Goal: Task Accomplishment & Management: Manage account settings

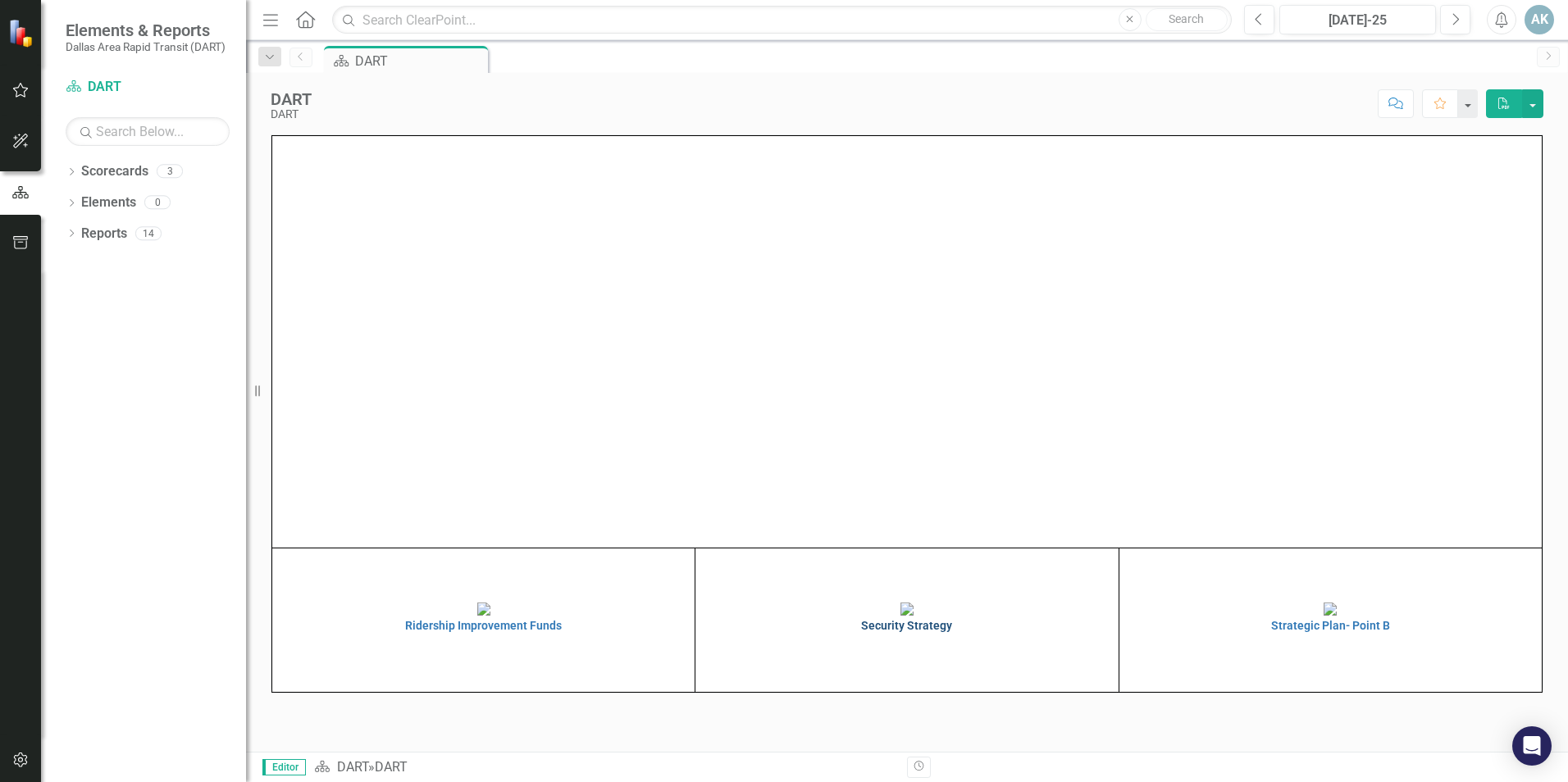
click at [913, 633] on h4 "Security Strategy" at bounding box center [907, 625] width 414 height 12
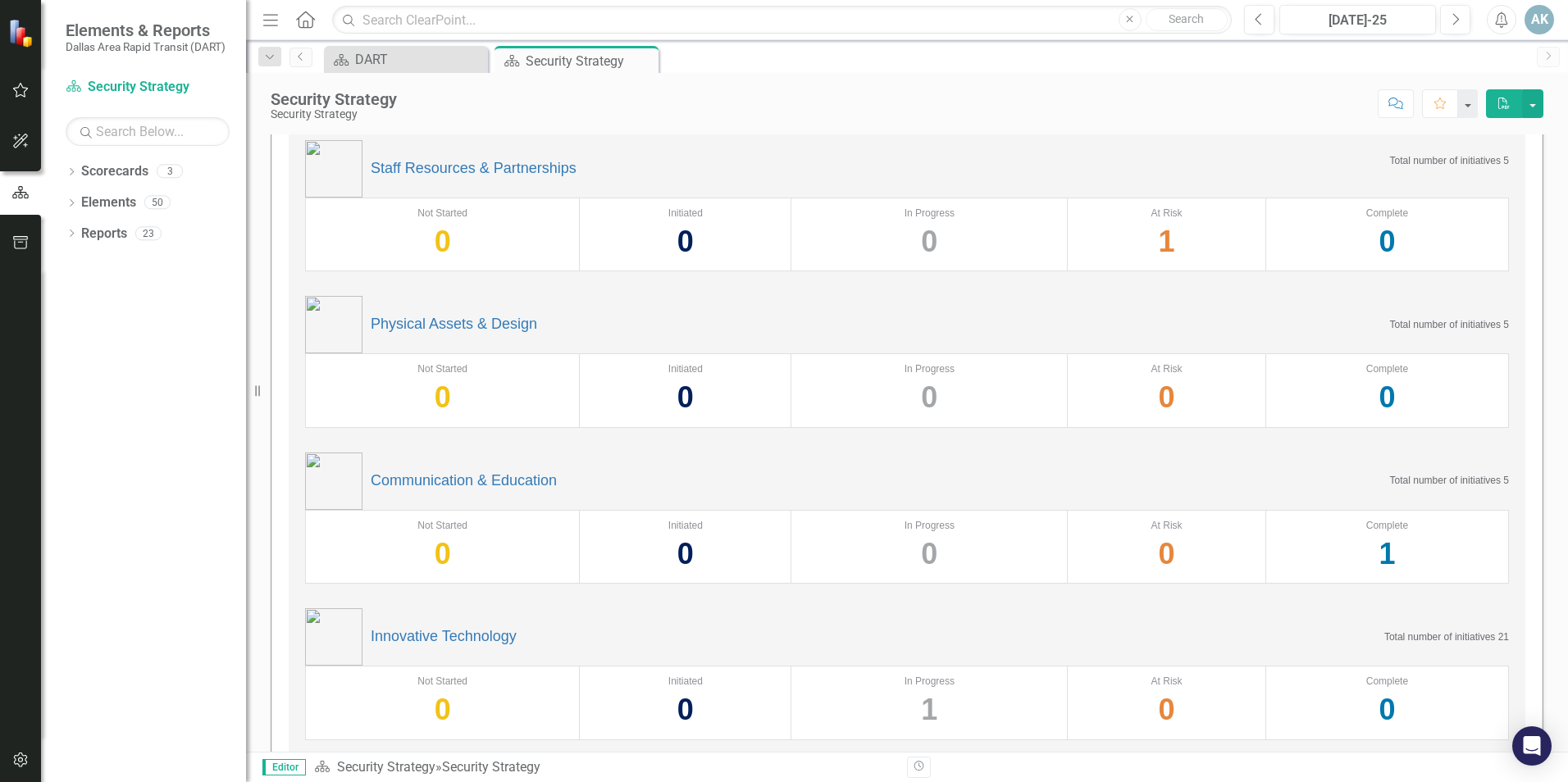
scroll to position [67, 0]
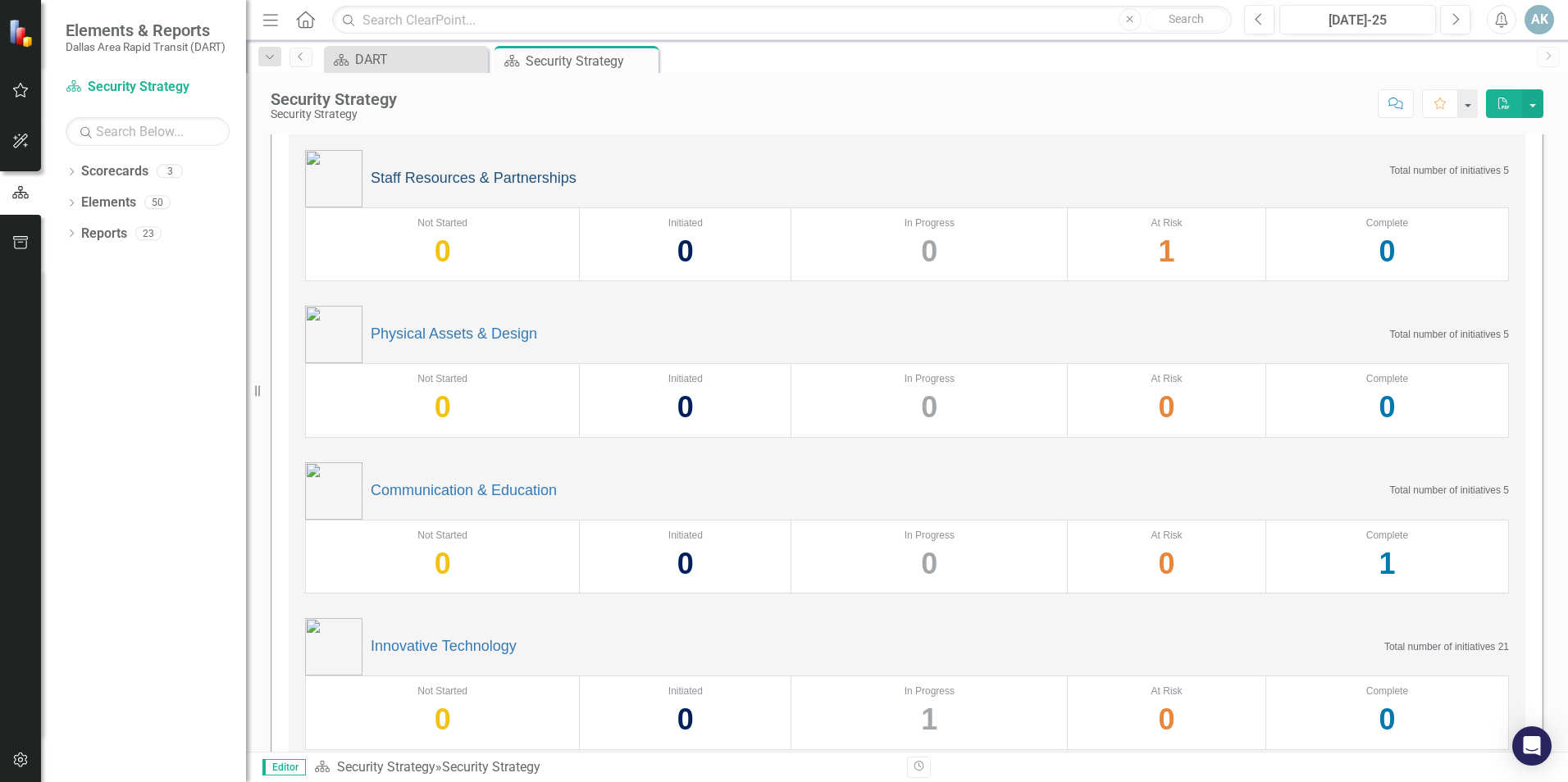
click at [429, 179] on link "Staff Resources & Partnerships" at bounding box center [474, 179] width 206 height 16
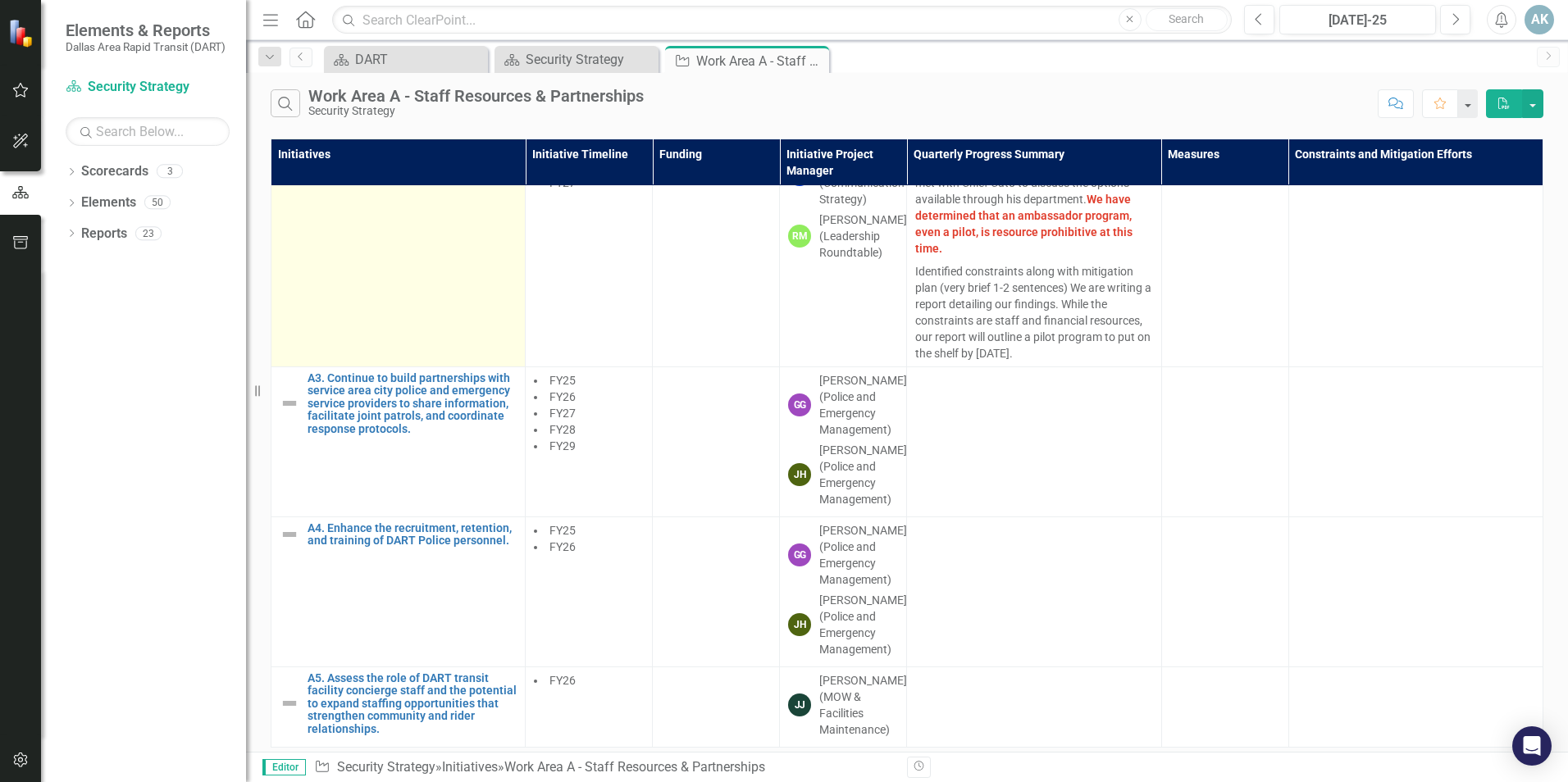
scroll to position [84, 0]
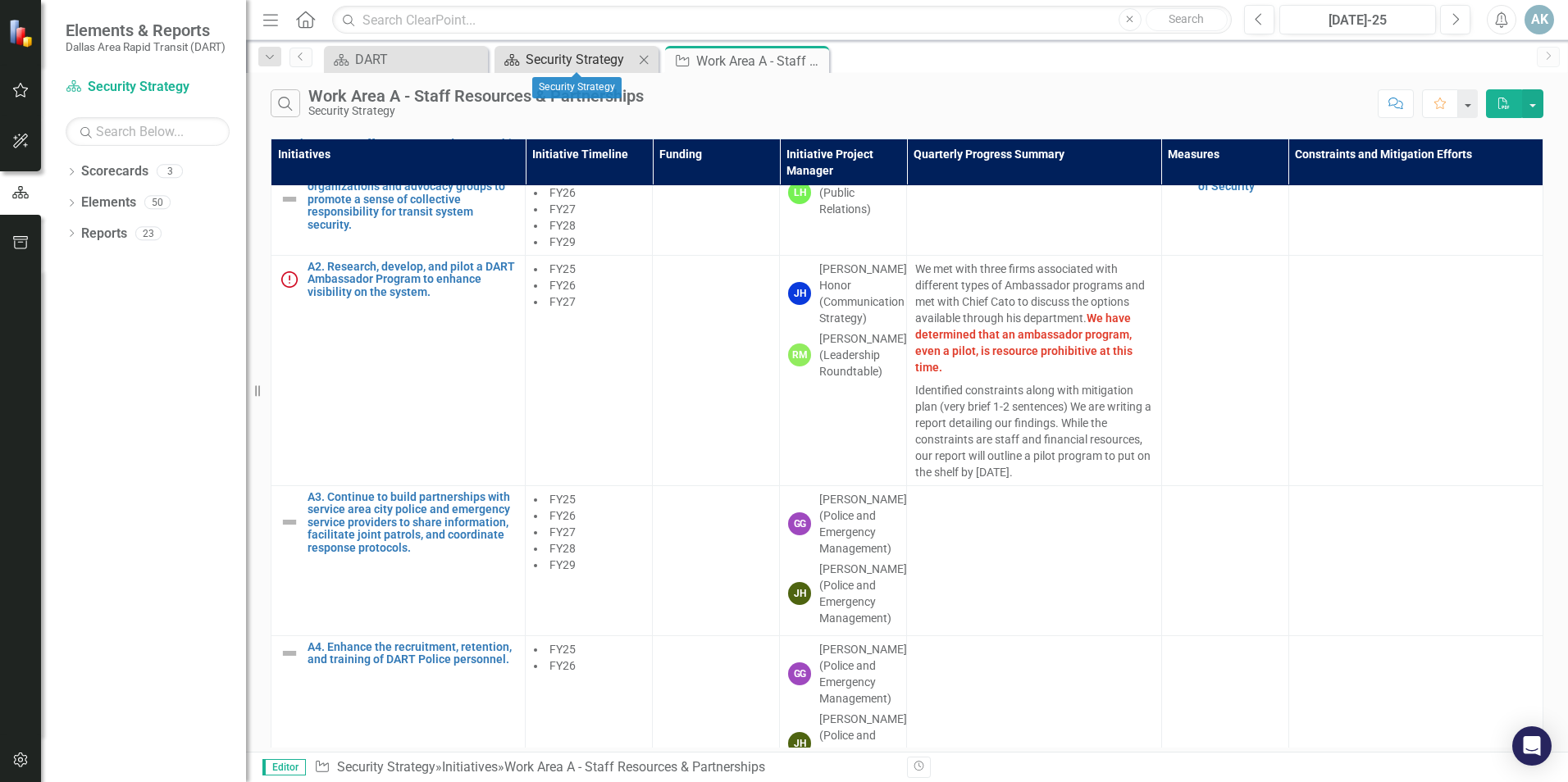
click at [580, 61] on div "Security Strategy" at bounding box center [579, 59] width 108 height 20
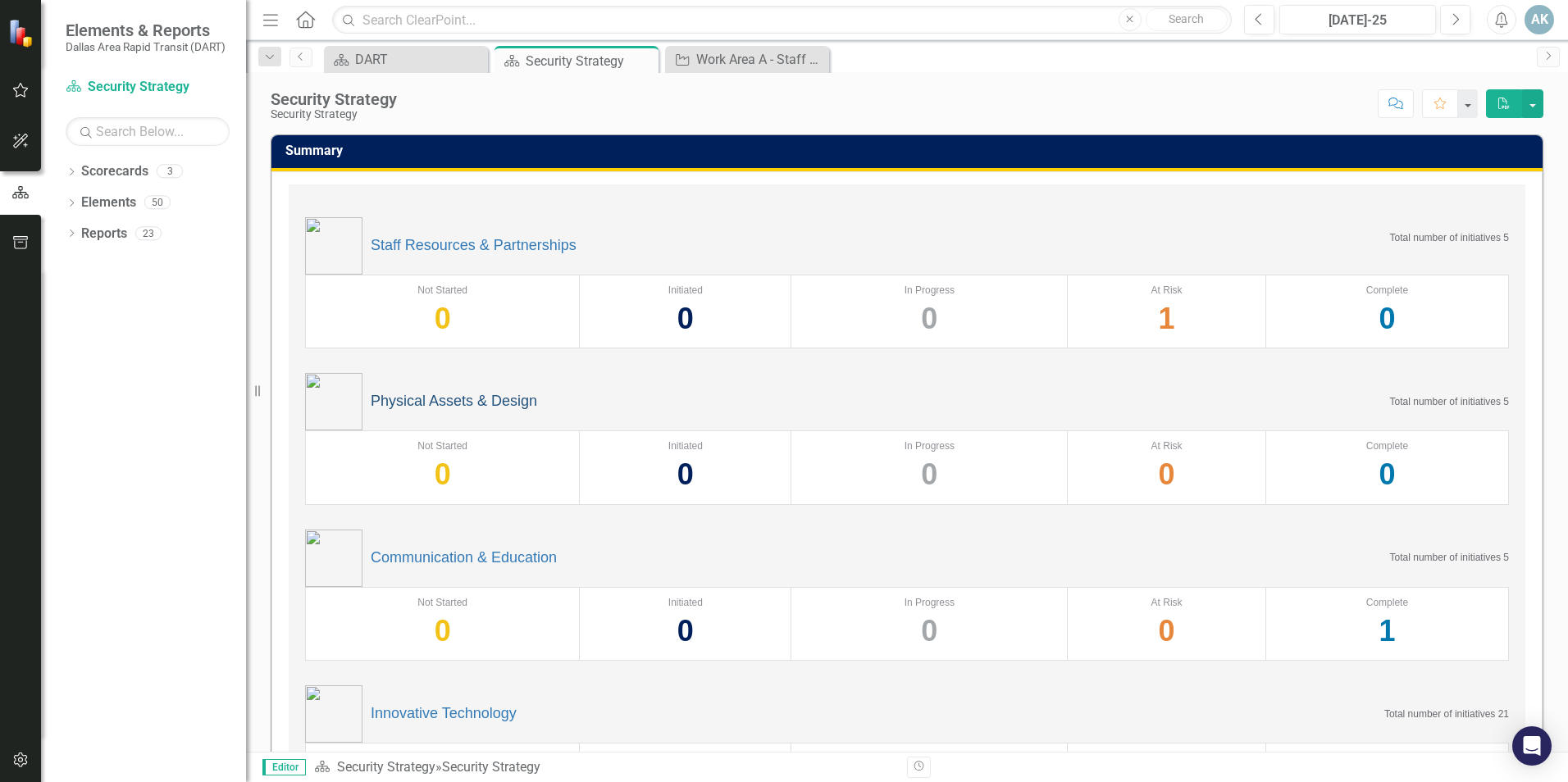
click at [430, 401] on link "Physical Assets & Design" at bounding box center [454, 402] width 167 height 16
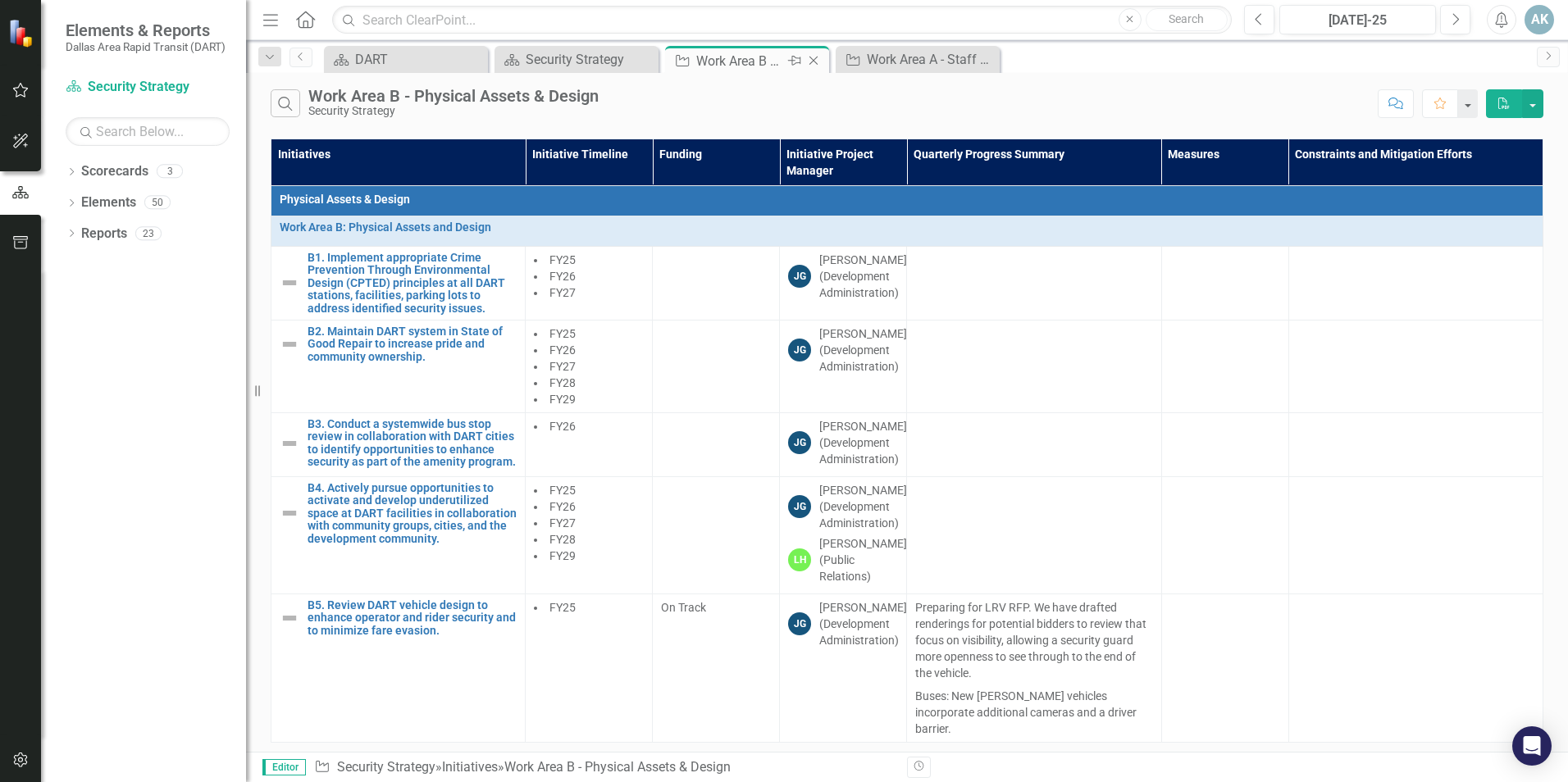
click at [813, 58] on icon "Close" at bounding box center [814, 60] width 16 height 13
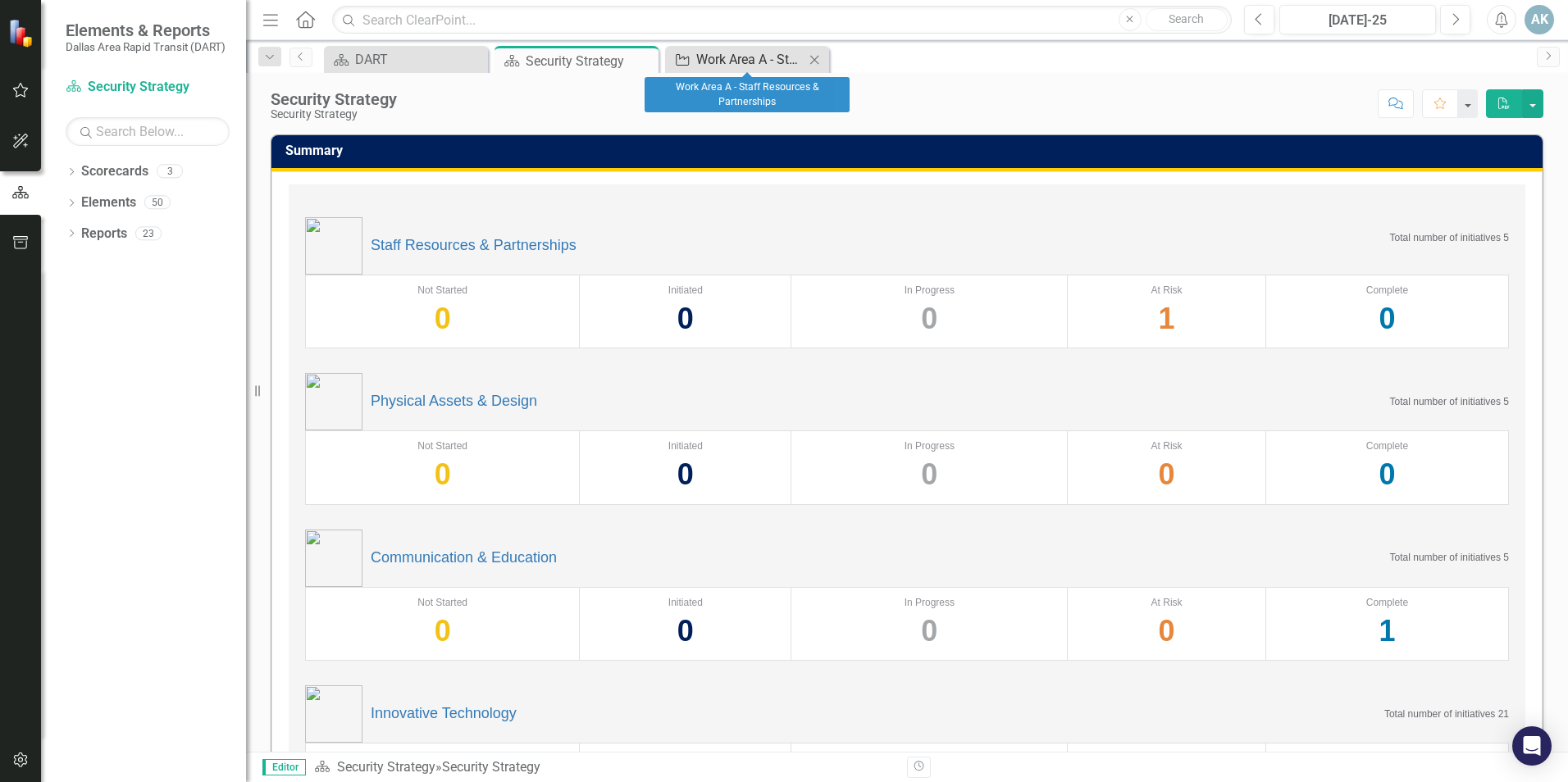
click at [746, 60] on div "Work Area A - Staff Resources & Partnerships" at bounding box center [750, 59] width 108 height 20
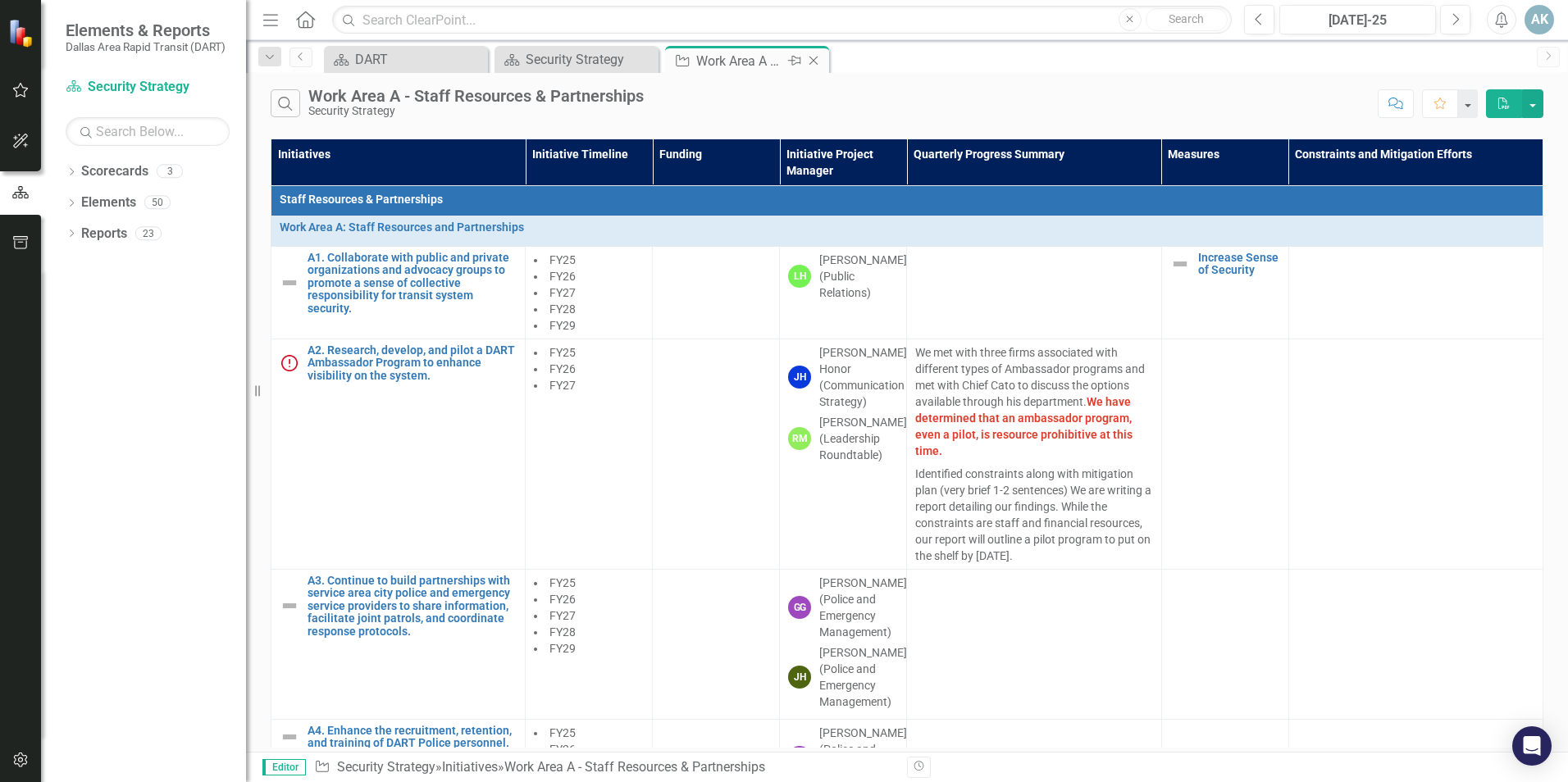
click at [818, 57] on icon "Close" at bounding box center [814, 60] width 16 height 13
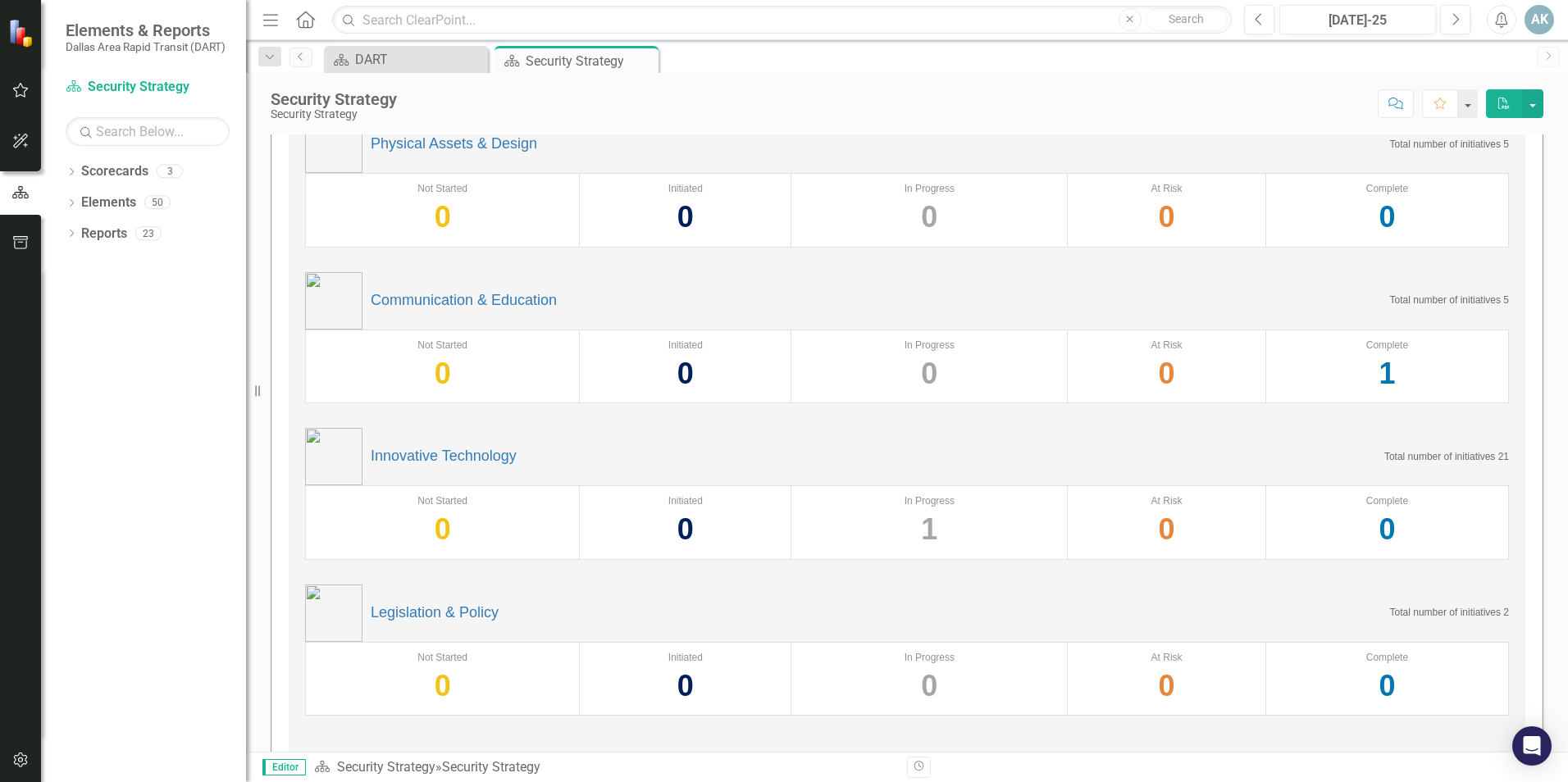
scroll to position [314, 0]
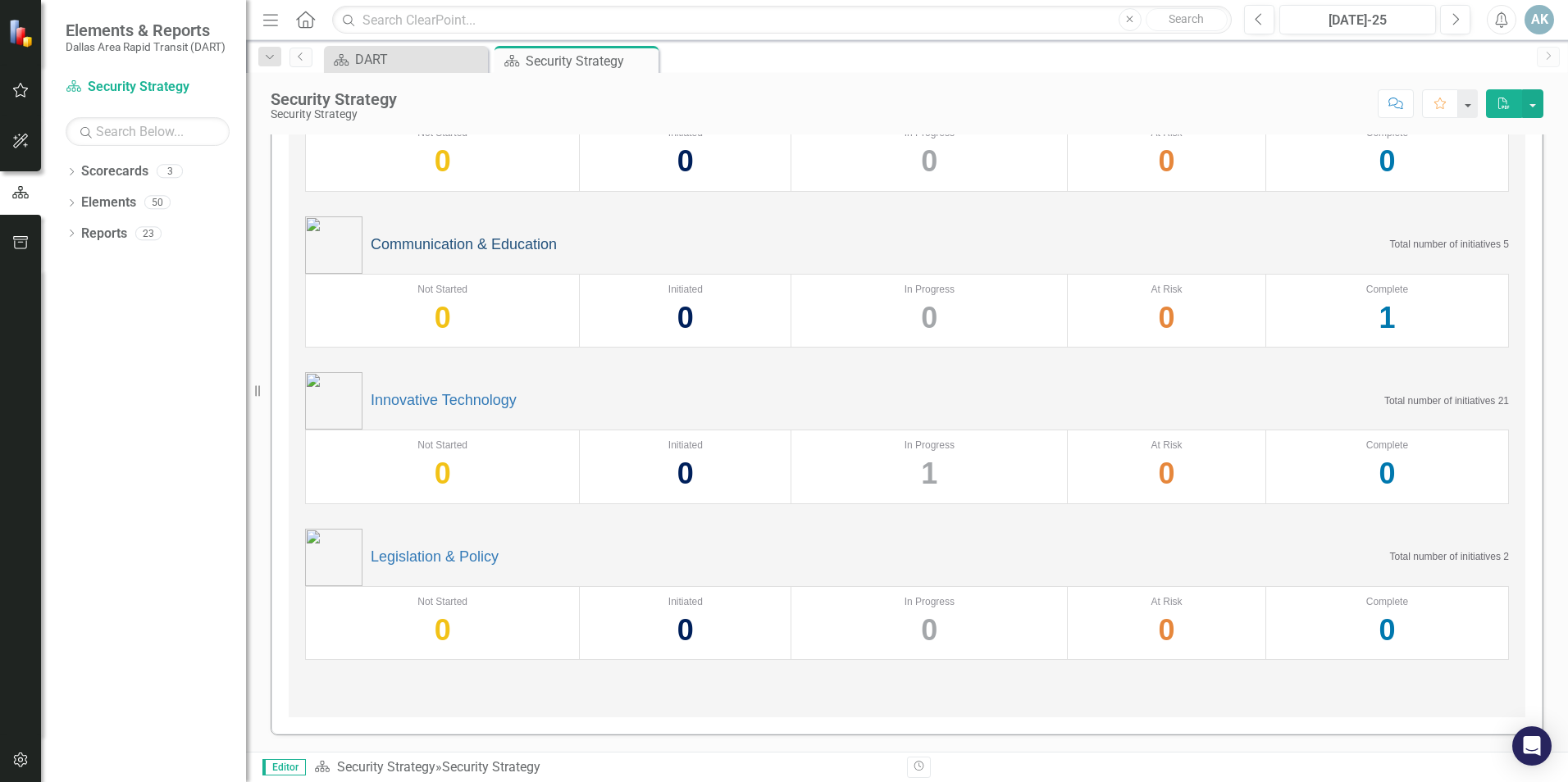
click at [458, 242] on link "Communication & Education" at bounding box center [464, 245] width 186 height 16
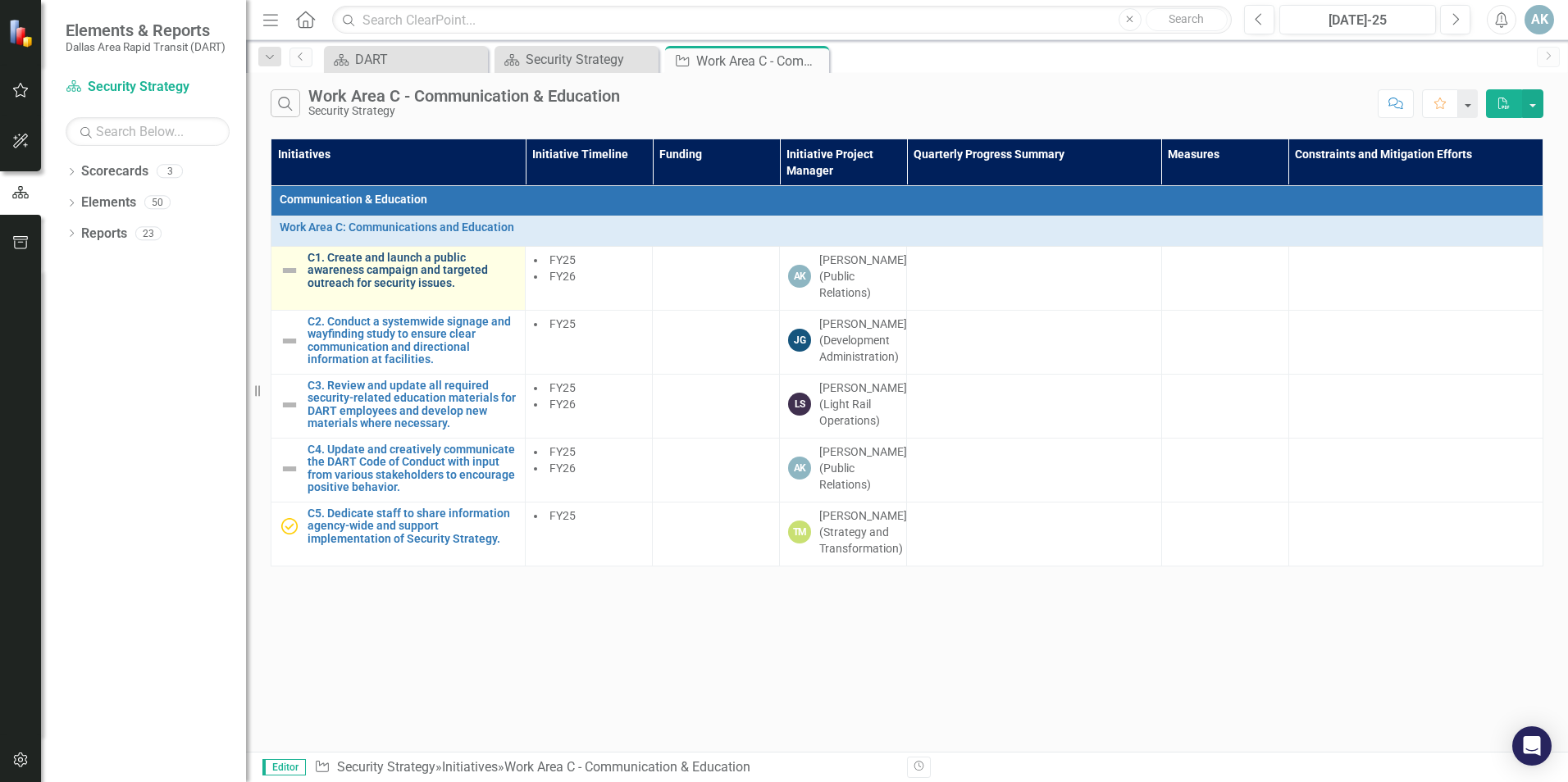
click at [398, 279] on link "C1. Create and launch a public awareness campaign and targeted outreach for sec…" at bounding box center [411, 270] width 209 height 37
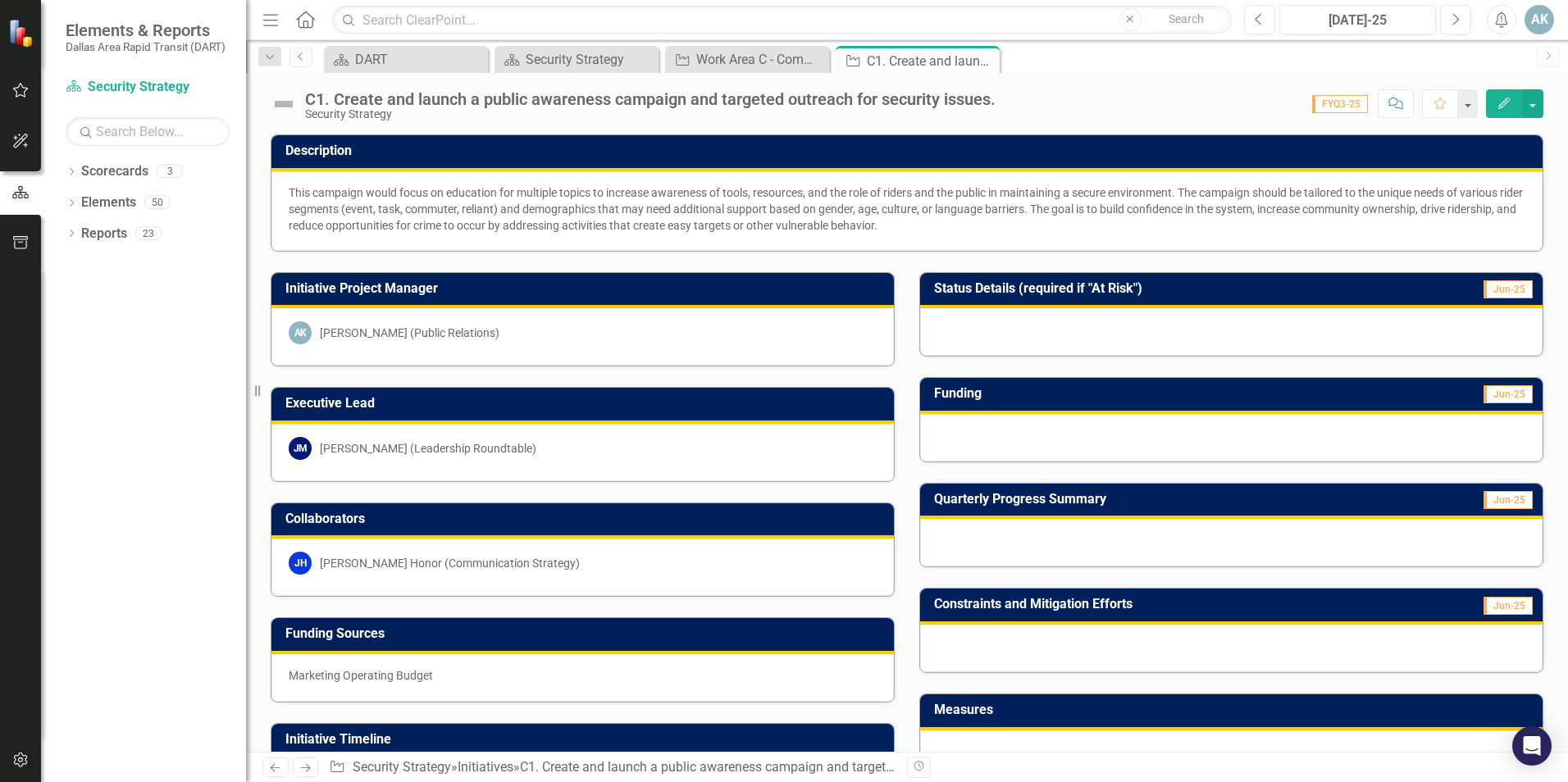
click at [1491, 497] on span "Jun-25" at bounding box center [1508, 500] width 49 height 18
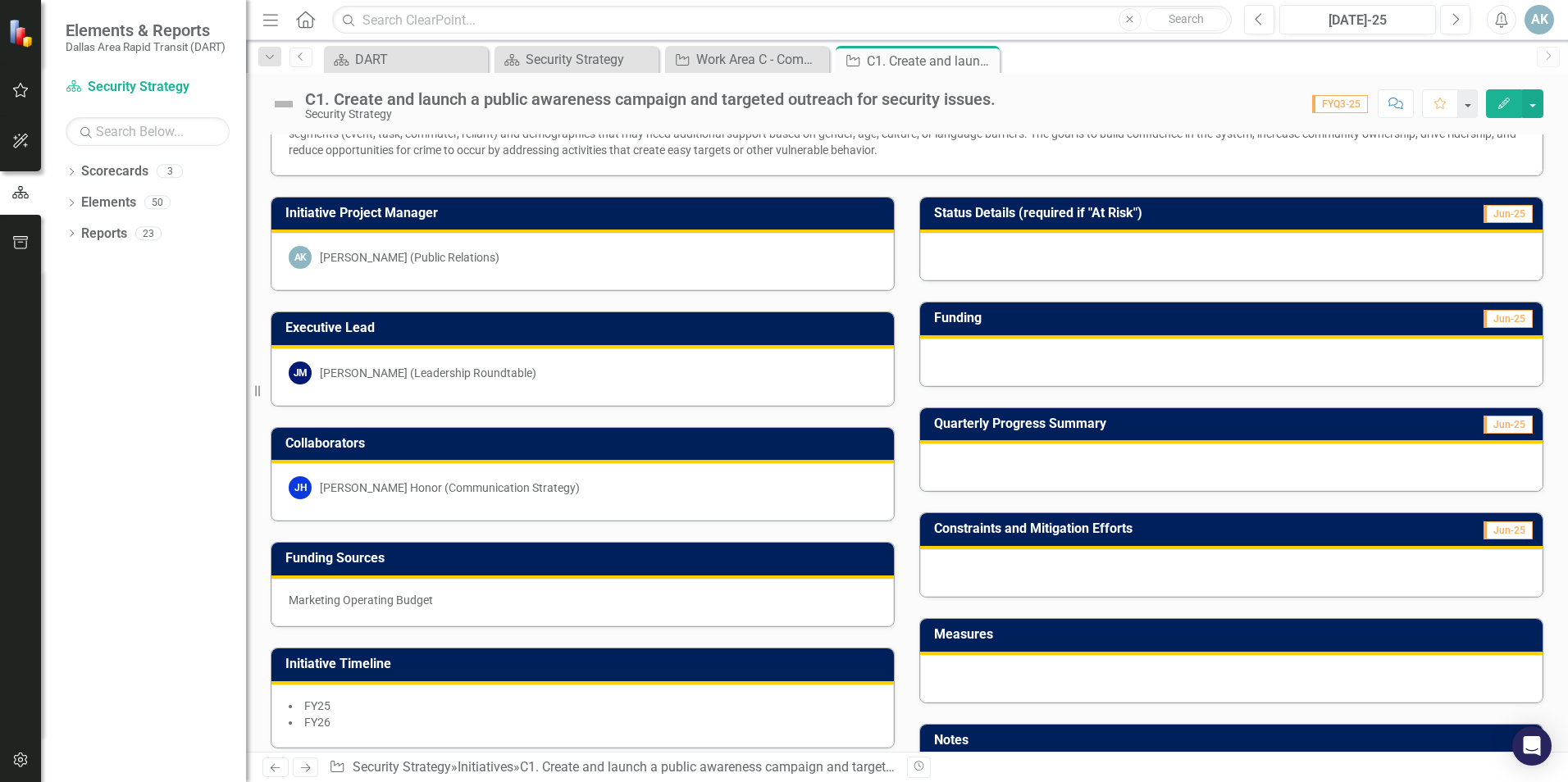
scroll to position [164, 0]
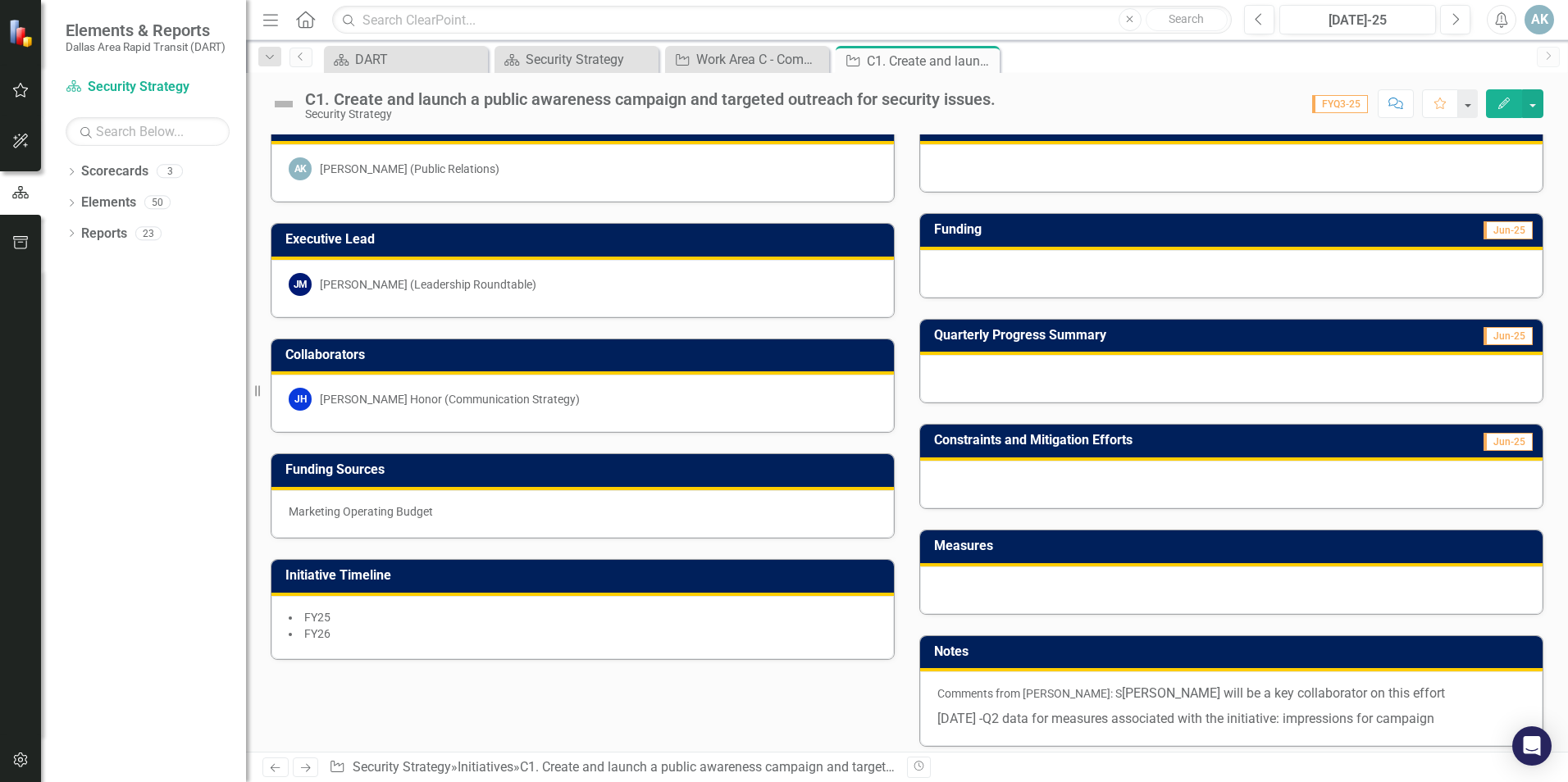
click at [1148, 715] on span "Q2 data for measures associated with the initiative: impressions for campaign" at bounding box center [1208, 718] width 452 height 15
click at [1128, 692] on span "[PERSON_NAME] will be a key collaborator on this effort" at bounding box center [1283, 693] width 323 height 15
click at [993, 692] on p "Comments from [PERSON_NAME]: S [PERSON_NAME] will be a key collaborator on this…" at bounding box center [1231, 695] width 588 height 22
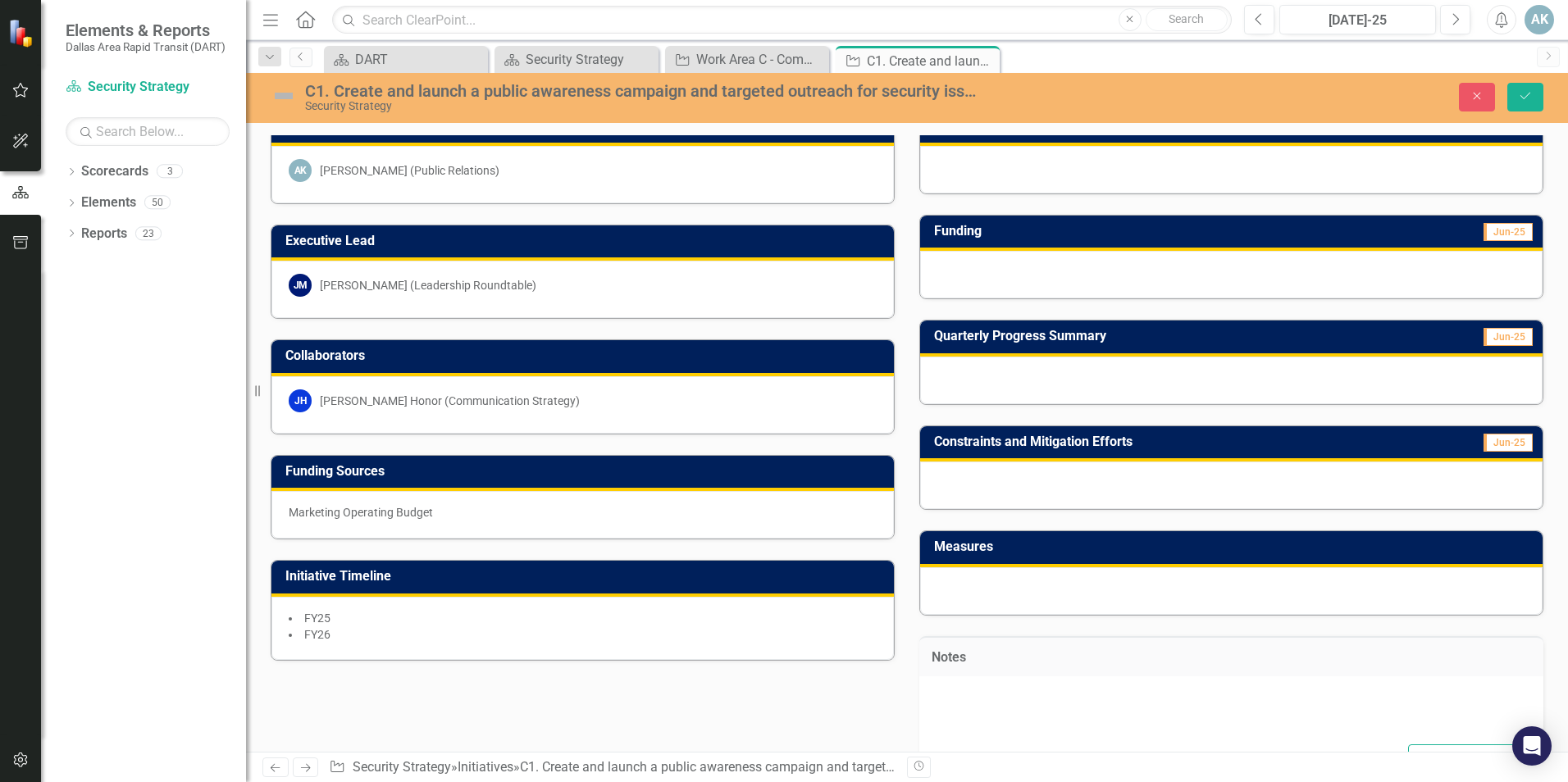
type textarea "<p>Comments from [PERSON_NAME]: S<span style="font-size: 1rem;">[PERSON_NAME] w…"
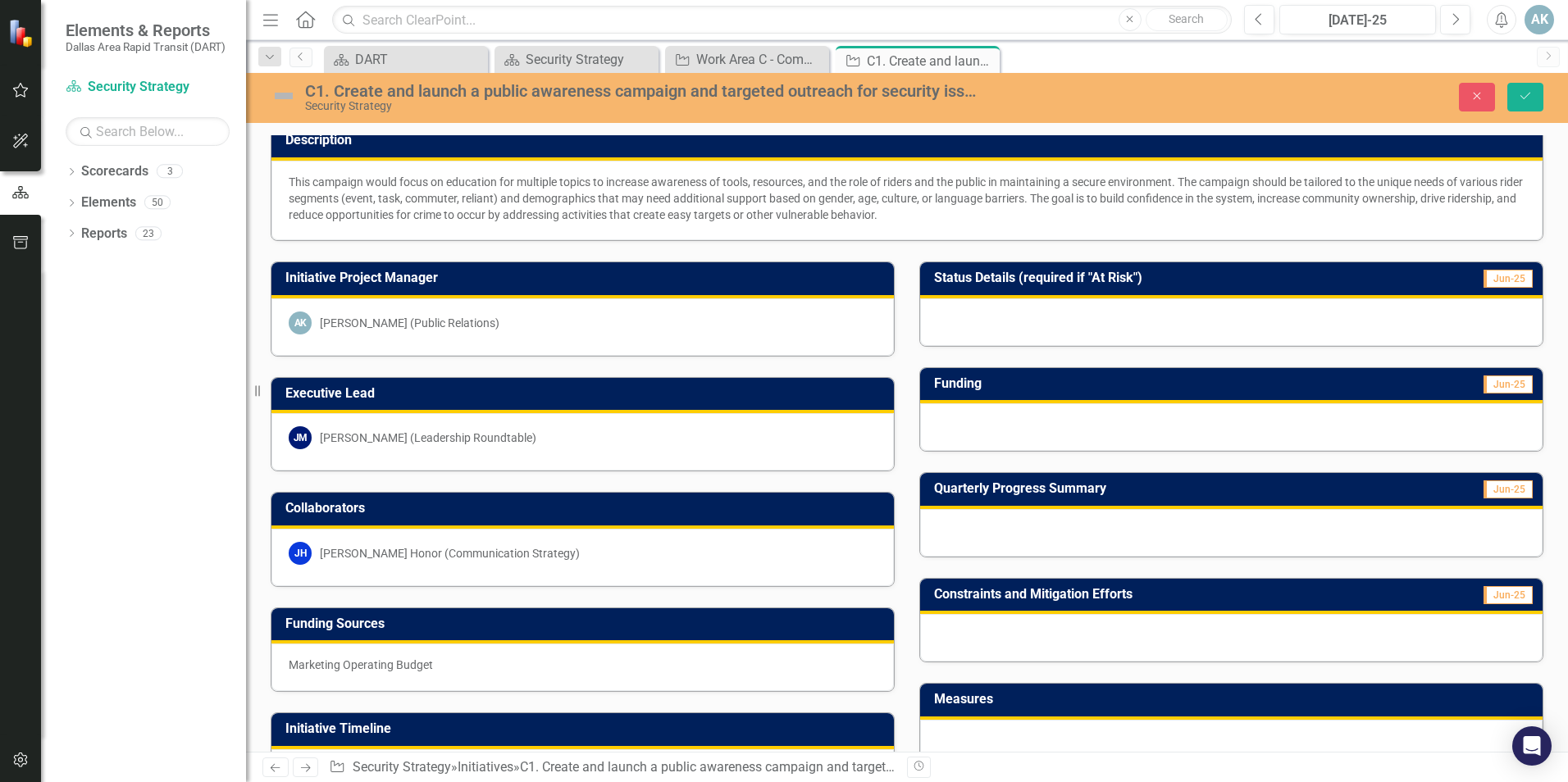
scroll to position [0, 0]
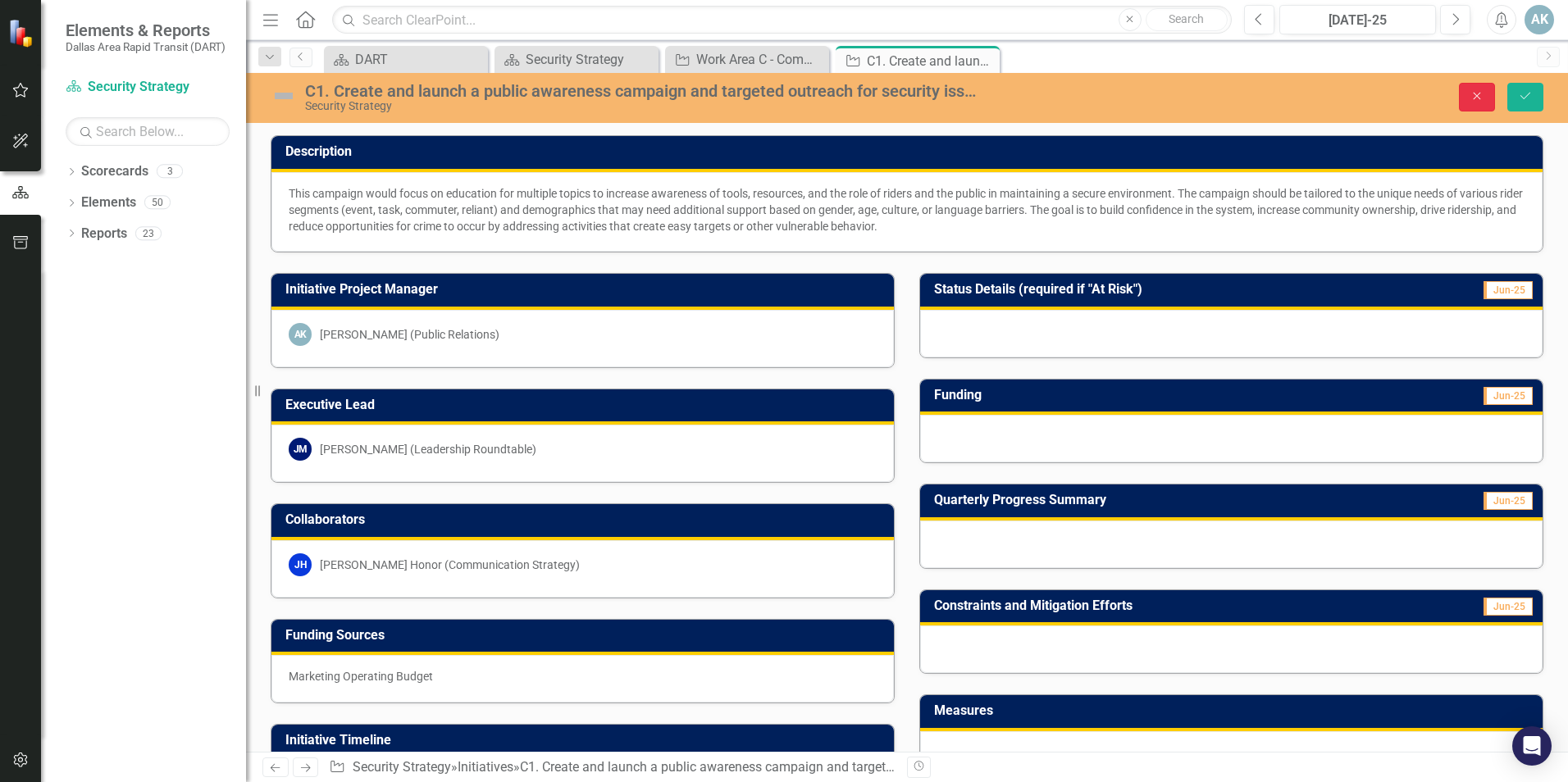
click at [1480, 97] on icon "Close" at bounding box center [1477, 96] width 15 height 12
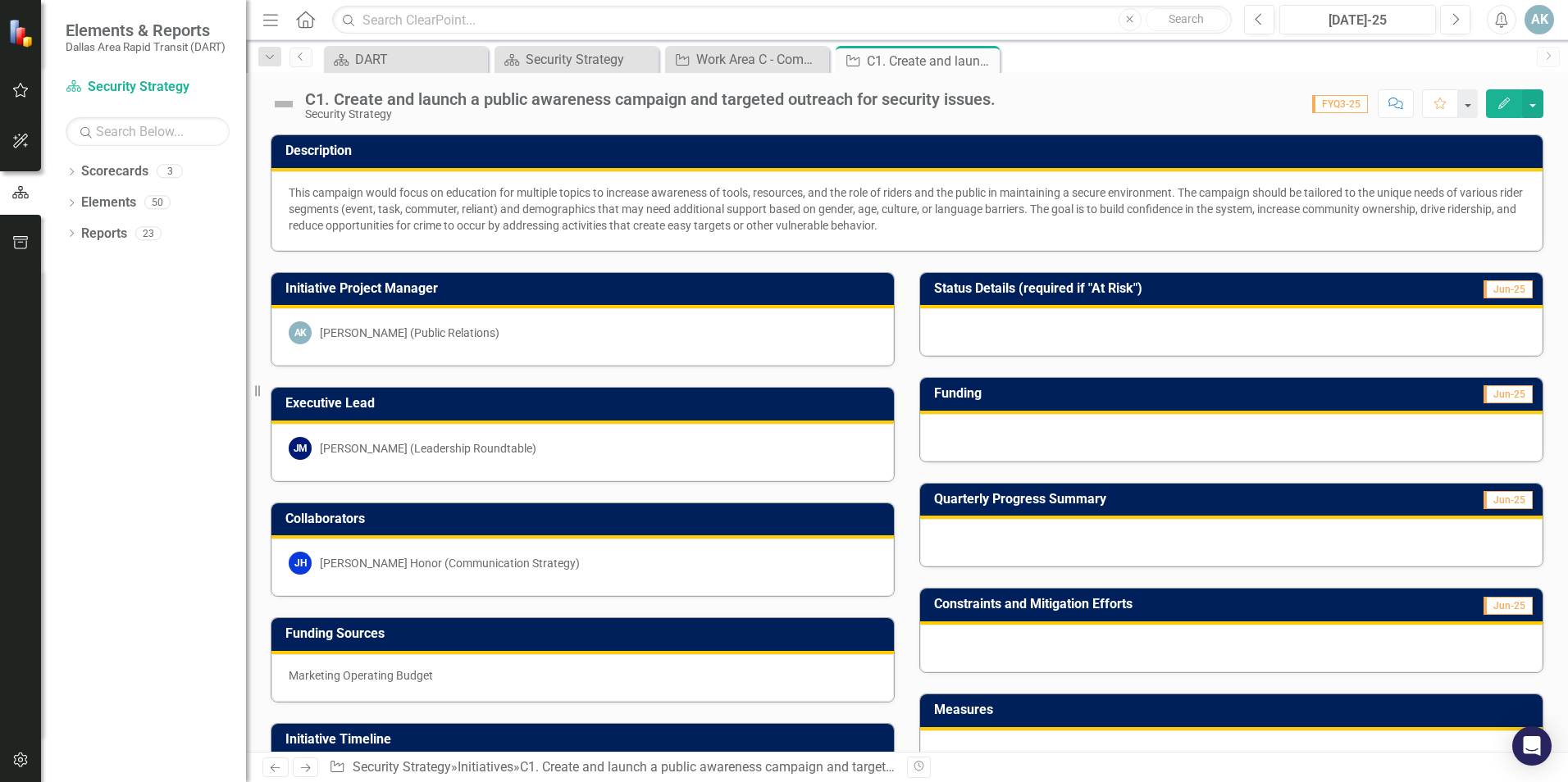
click at [1500, 504] on span "Jun-25" at bounding box center [1508, 500] width 49 height 18
click at [1242, 556] on div at bounding box center [1231, 543] width 622 height 47
click at [1151, 548] on div at bounding box center [1231, 543] width 622 height 47
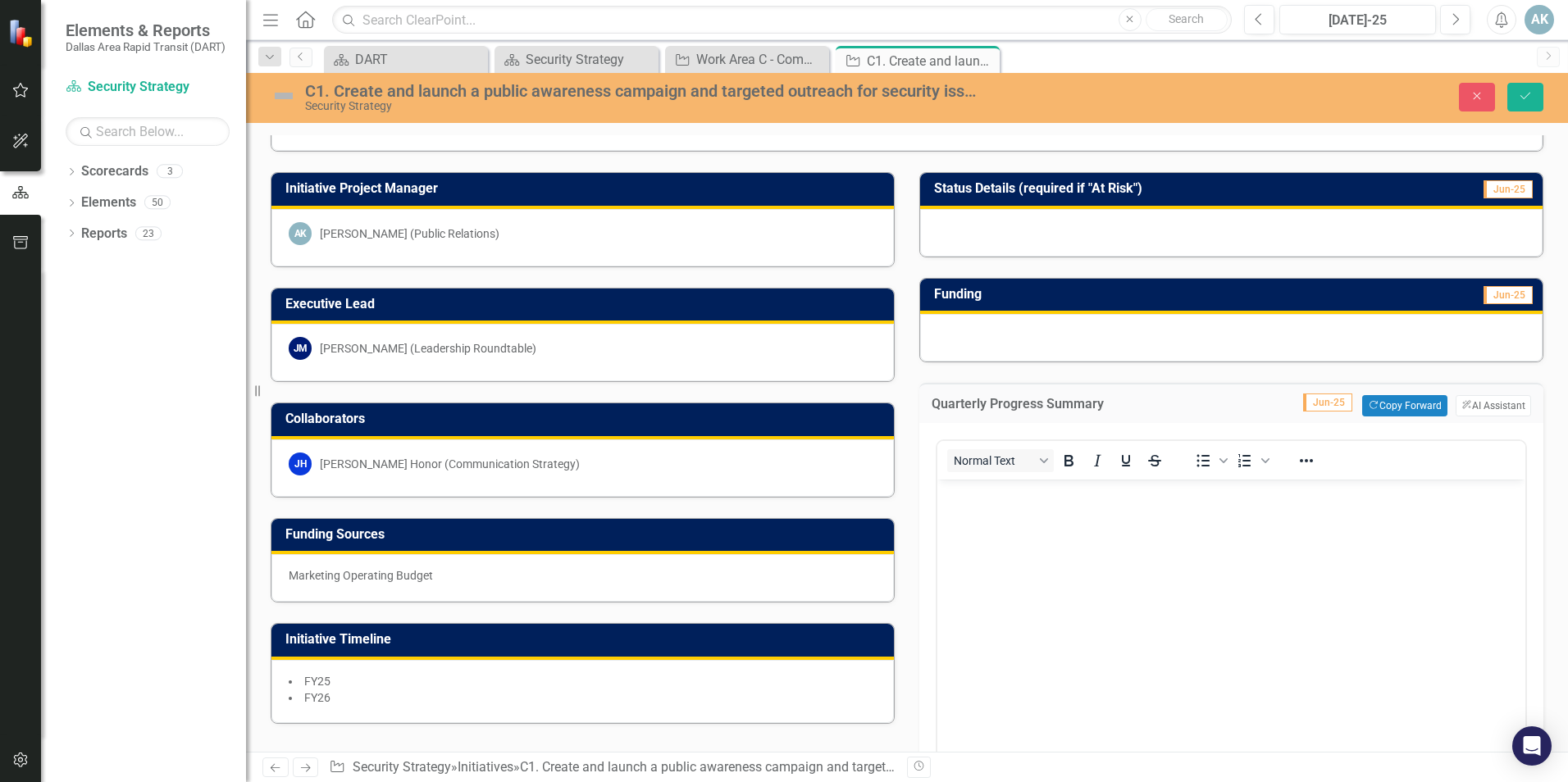
scroll to position [328, 0]
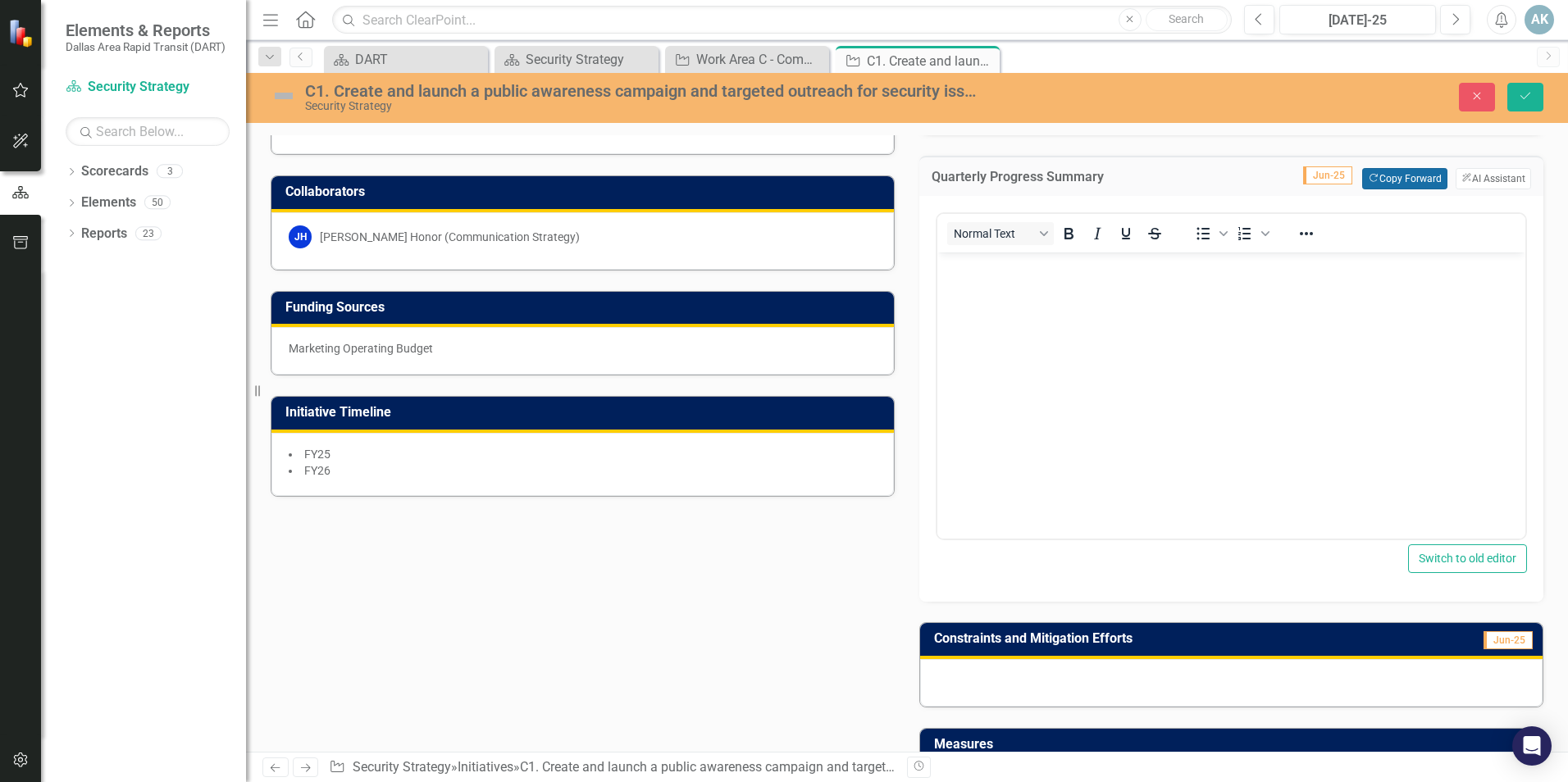
click at [1394, 176] on button "Copy Forward Copy Forward" at bounding box center [1404, 178] width 85 height 21
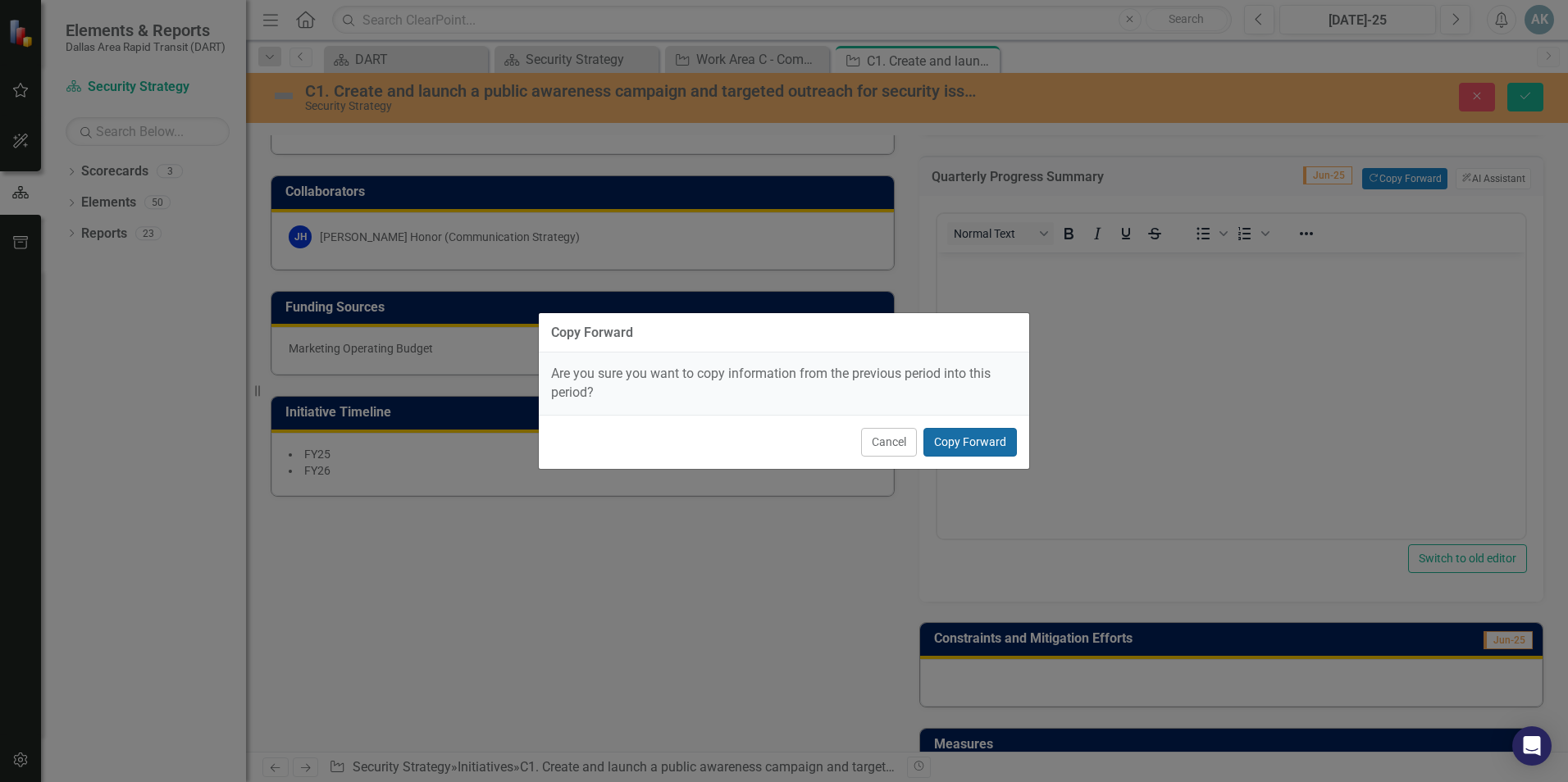
click at [938, 443] on button "Copy Forward" at bounding box center [969, 442] width 94 height 28
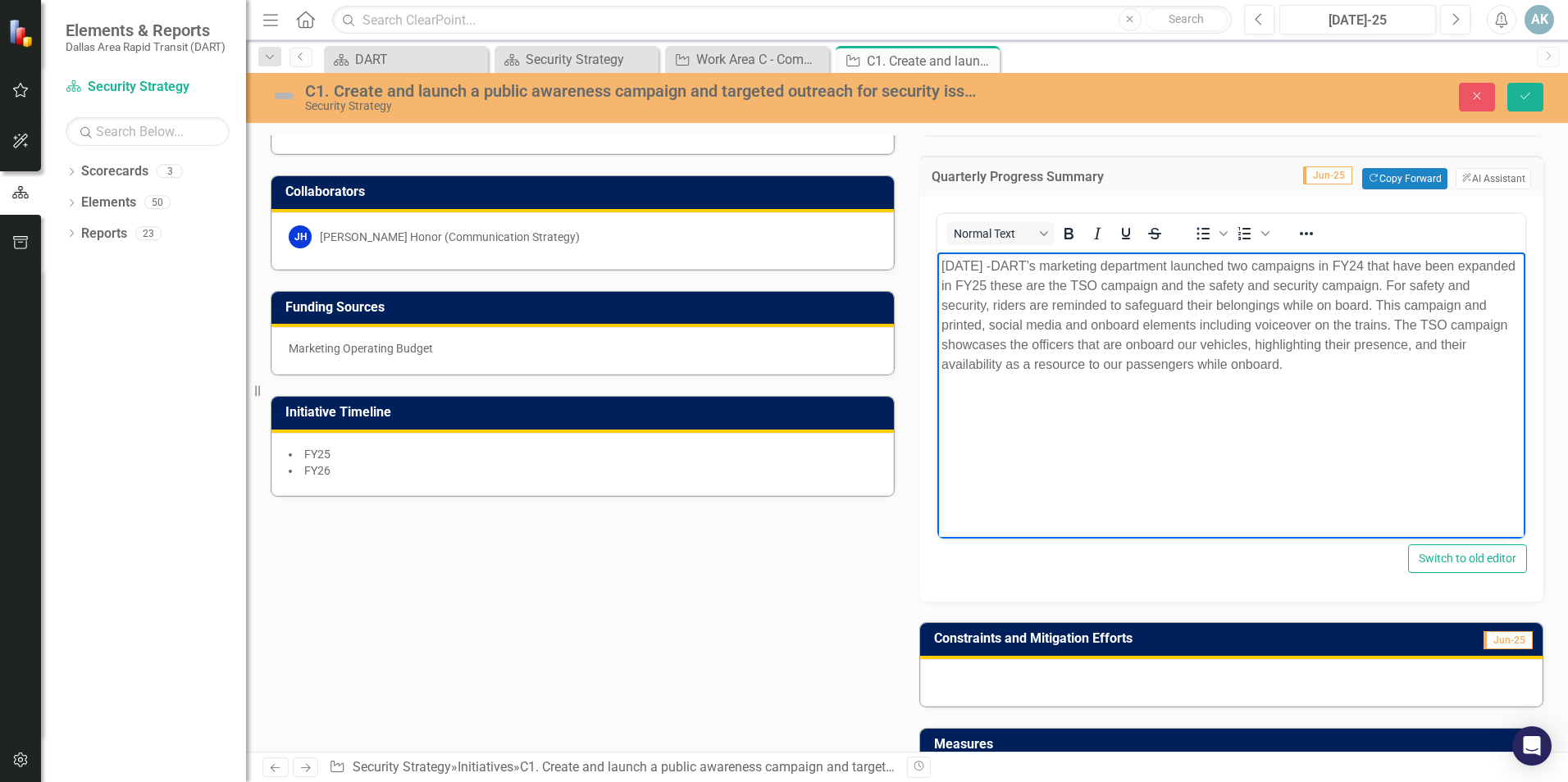
drag, startPoint x: 1032, startPoint y: 262, endPoint x: 1860, endPoint y: 515, distance: 865.8
click at [938, 262] on html "[DATE] - DART’s marketing department launched two campaigns in FY24 that have b…" at bounding box center [1231, 376] width 588 height 246
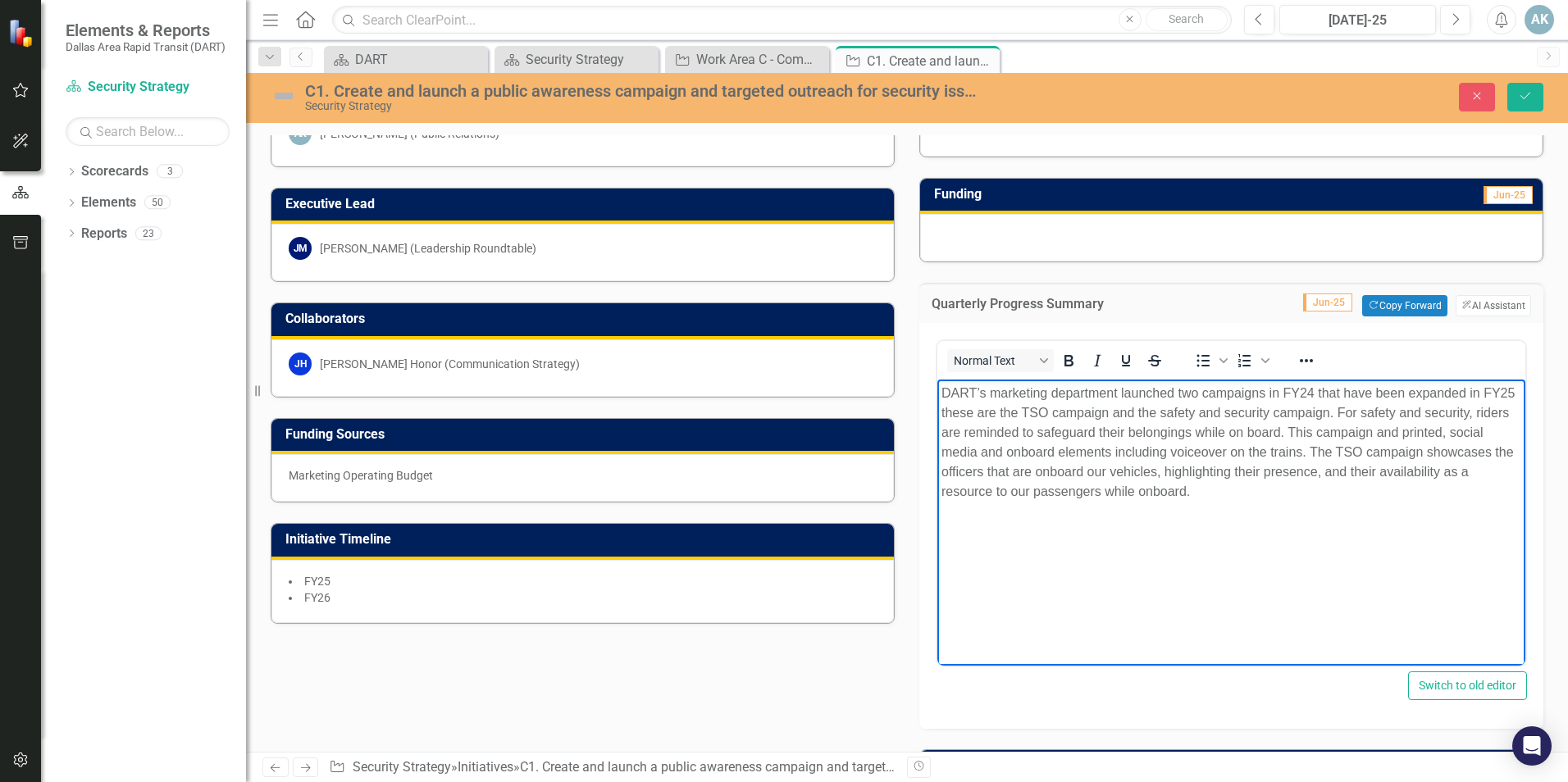
scroll to position [164, 0]
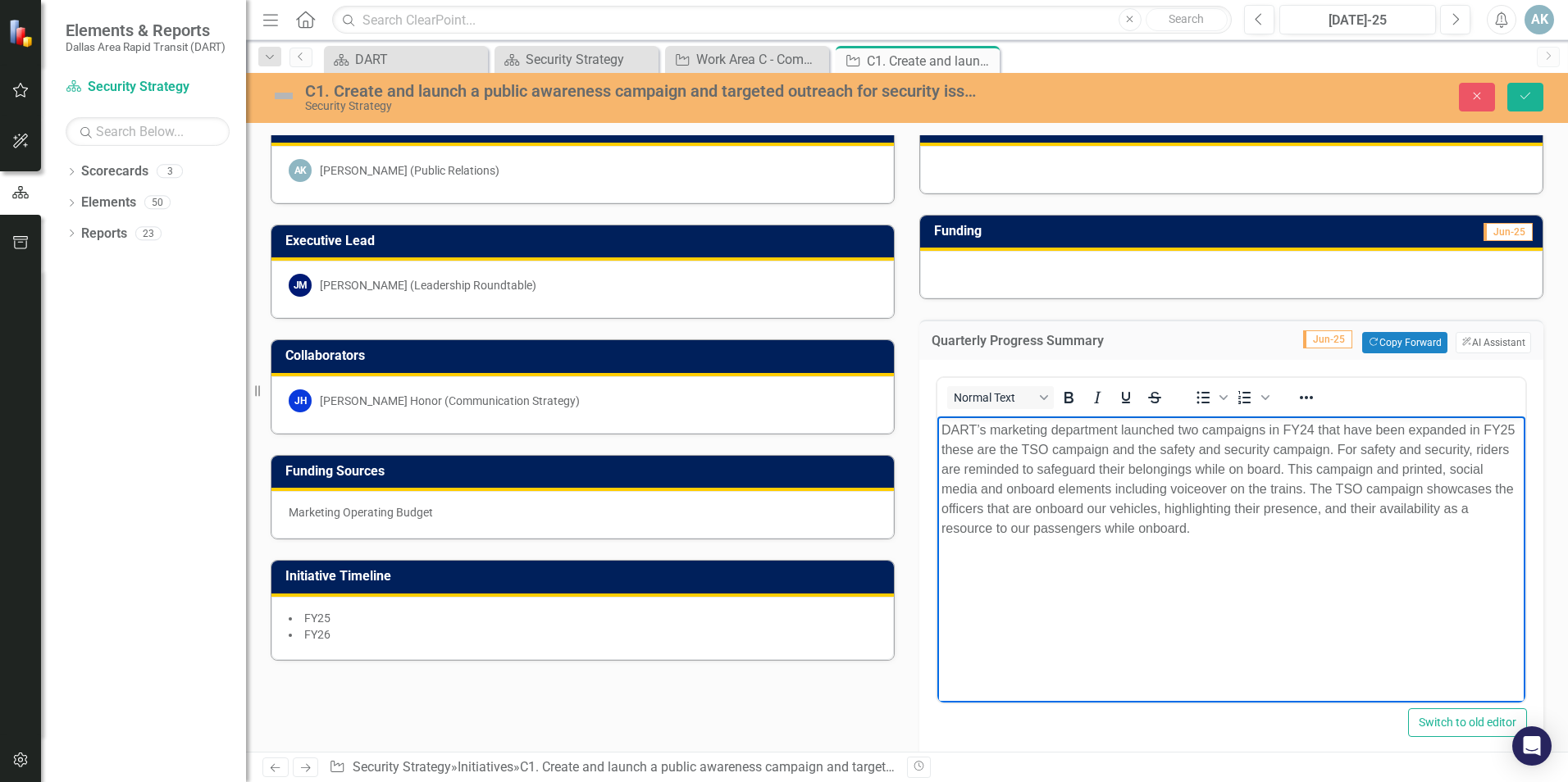
click at [943, 429] on span "DART’s marketing department launched two campaigns in FY24 that have been expan…" at bounding box center [1227, 478] width 573 height 112
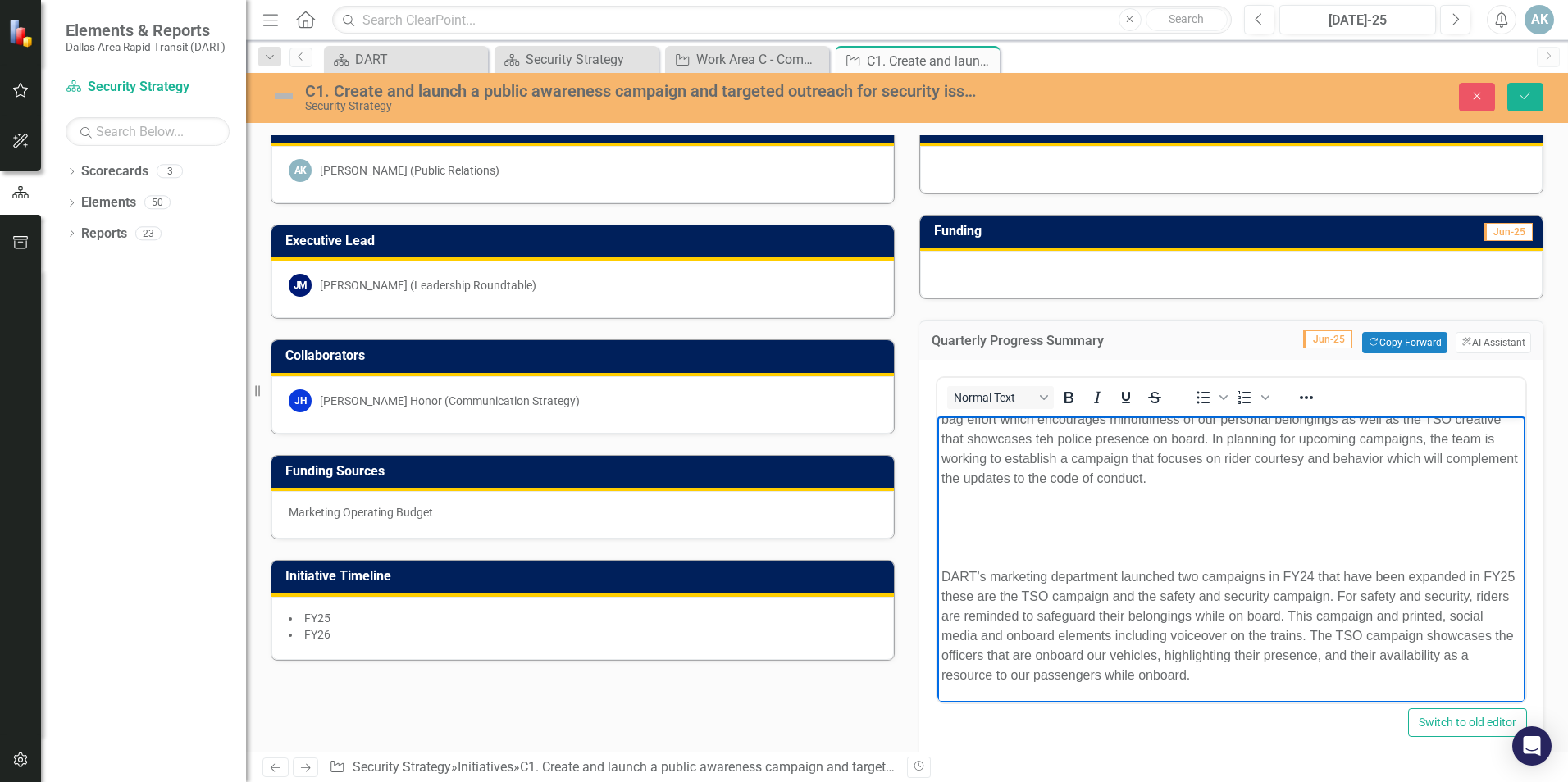
scroll to position [246, 0]
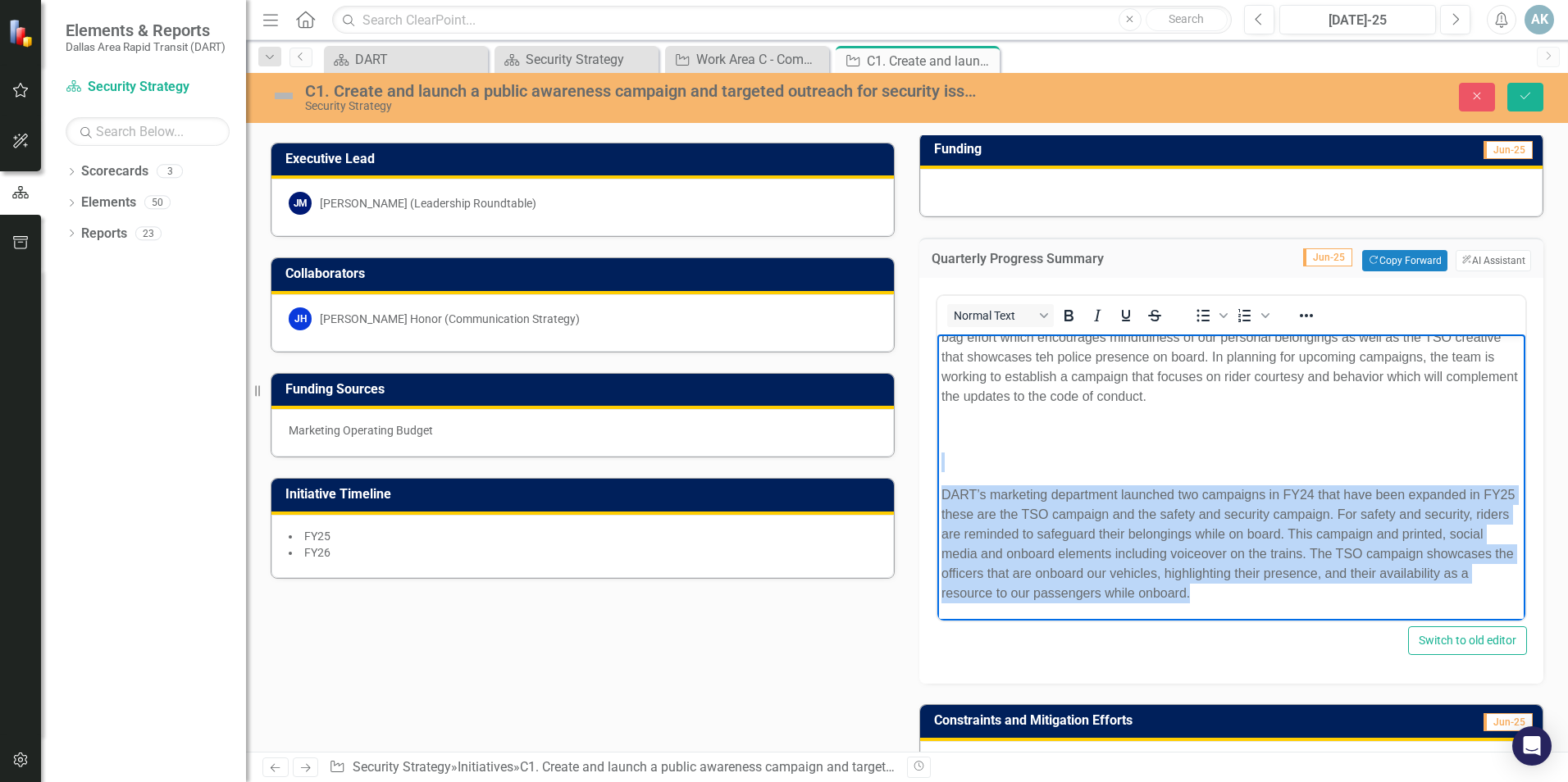
drag, startPoint x: 1333, startPoint y: 589, endPoint x: 1019, endPoint y: 448, distance: 344.2
click at [1019, 448] on body "The team in collaboration with PD has continued with our safty campaigns includ…" at bounding box center [1231, 462] width 588 height 316
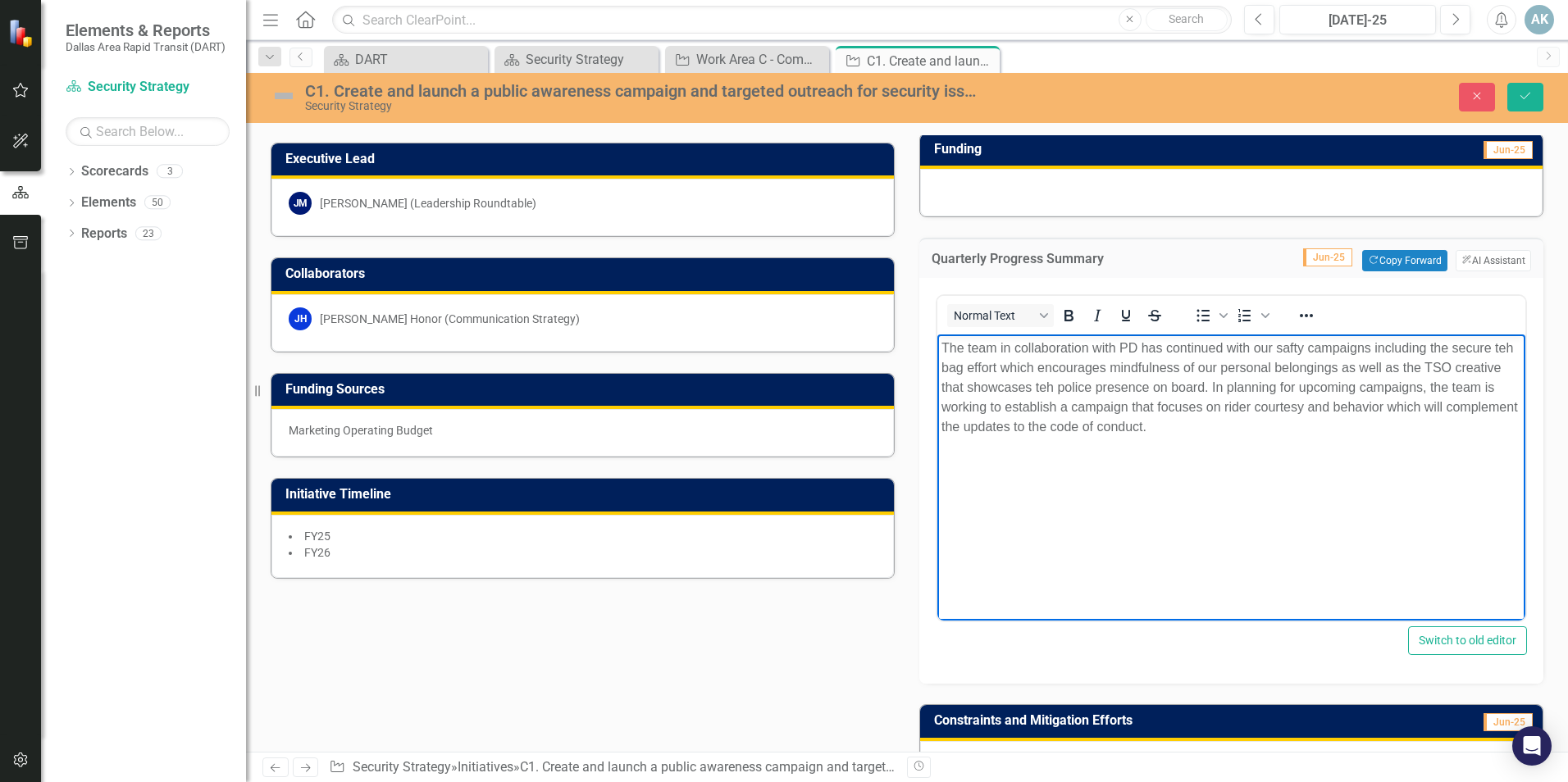
scroll to position [0, 0]
click at [1360, 368] on span "The team in collaboration with PD has continued with our safety campaigns inclu…" at bounding box center [1230, 387] width 579 height 93
click at [1357, 543] on body "The team in collaboration with PD has continued with our safety campaigns inclu…" at bounding box center [1231, 458] width 588 height 246
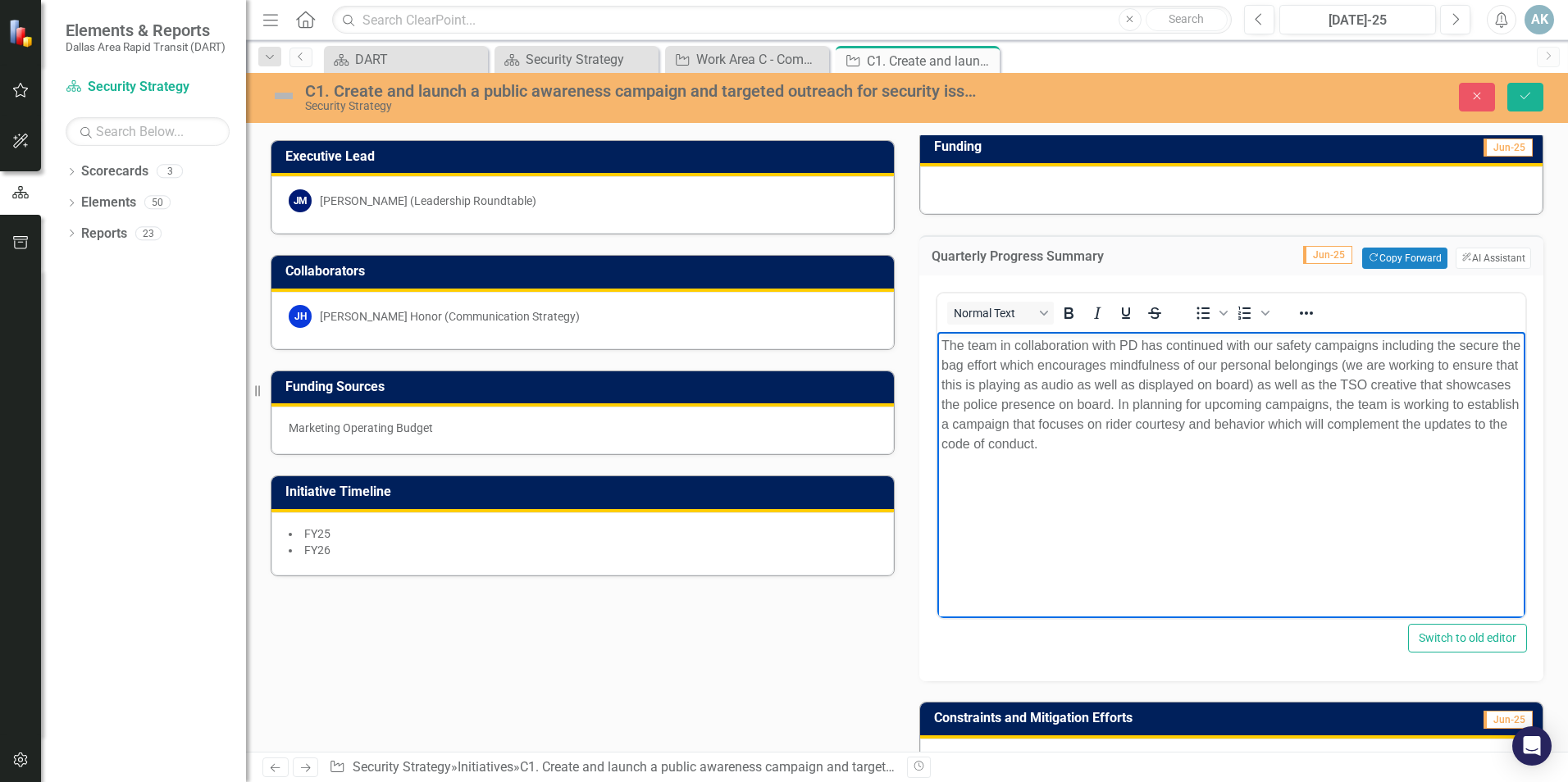
scroll to position [246, 0]
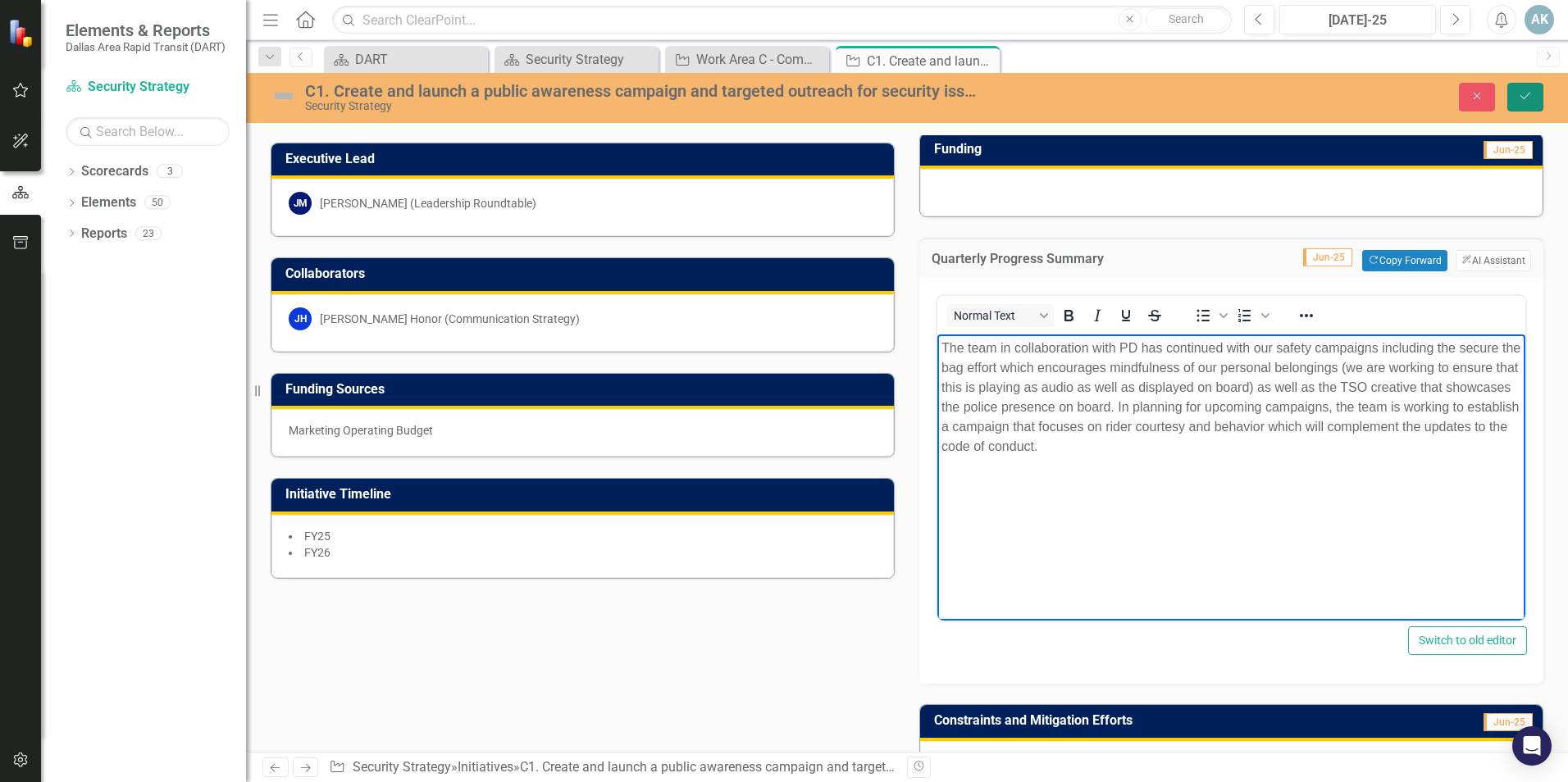
click at [1523, 99] on icon "submit" at bounding box center [1524, 96] width 10 height 6
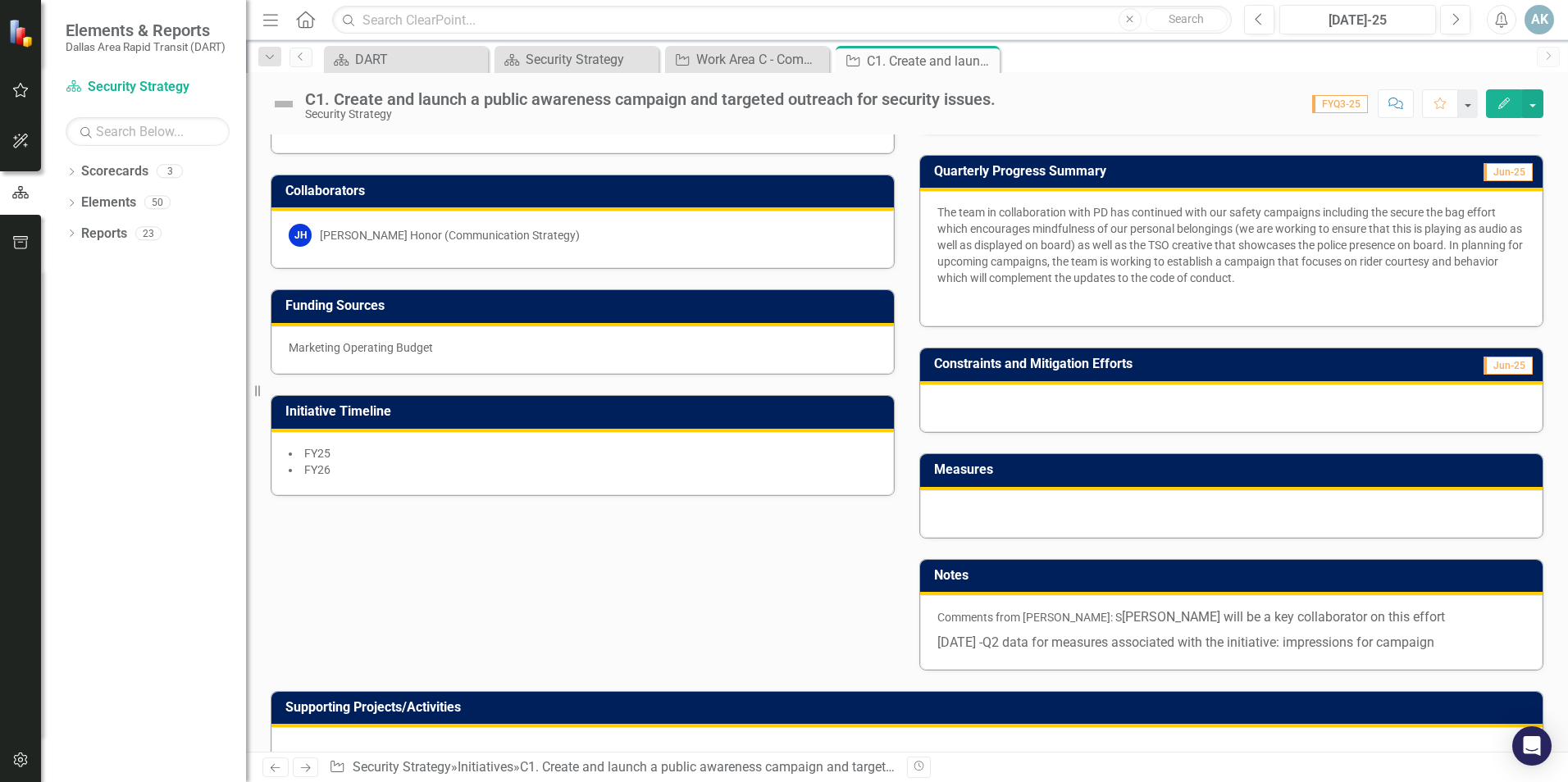
scroll to position [0, 0]
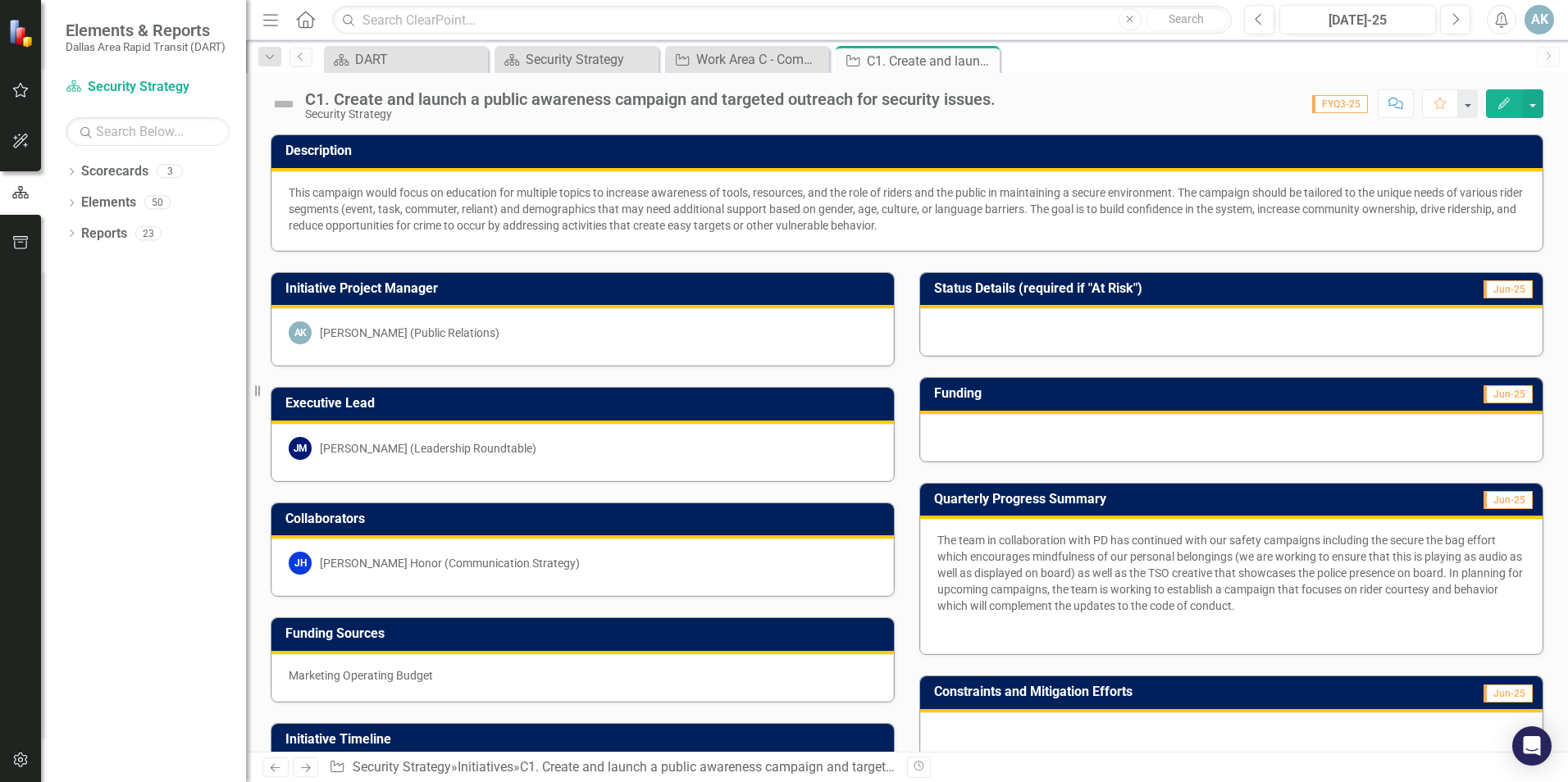
click at [0, 0] on icon "Close" at bounding box center [0, 0] width 0 height 0
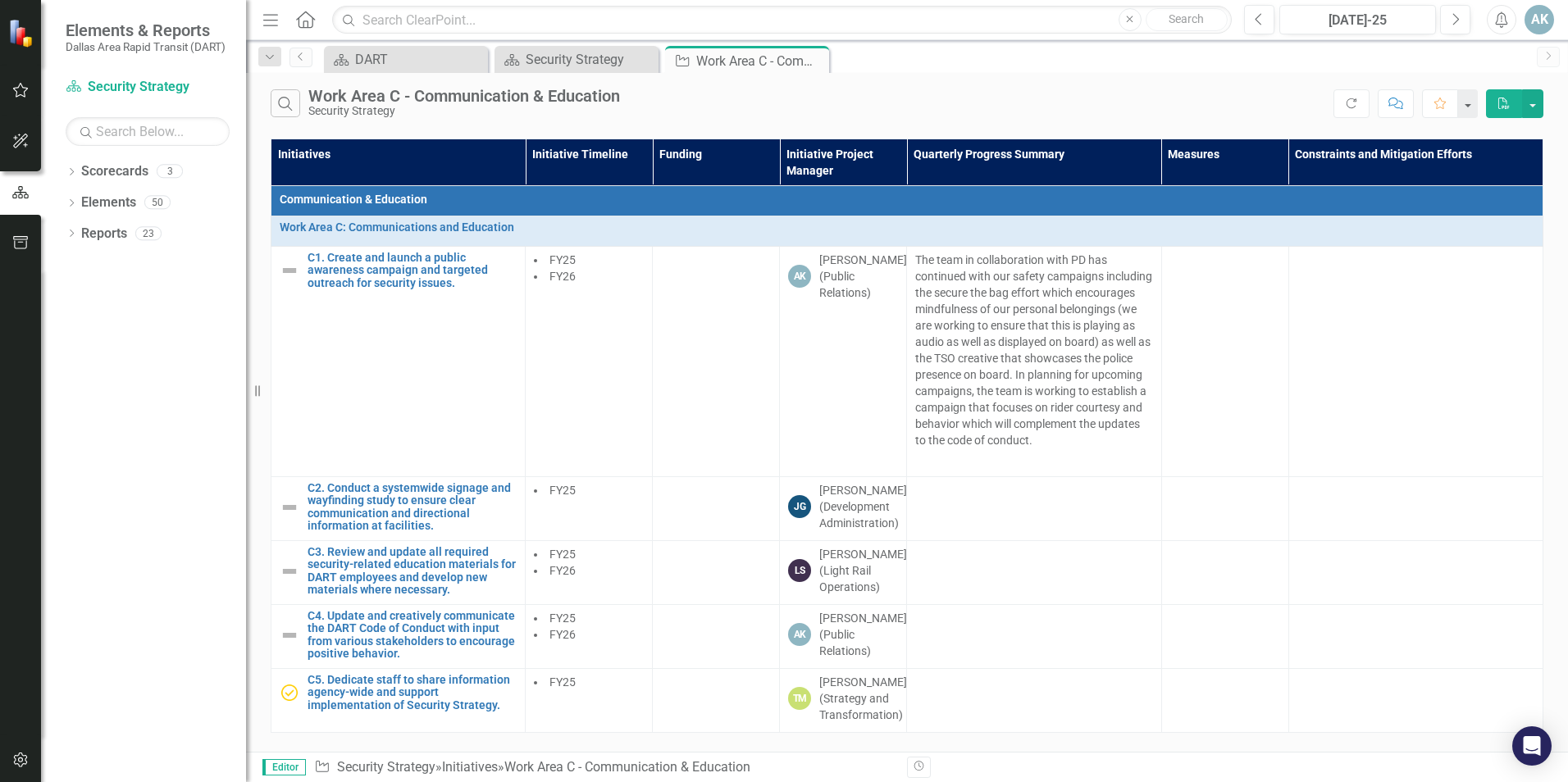
scroll to position [46, 0]
click at [415, 616] on link "C4. Update and creatively communicate the DART Code of Conduct with input from …" at bounding box center [411, 636] width 209 height 51
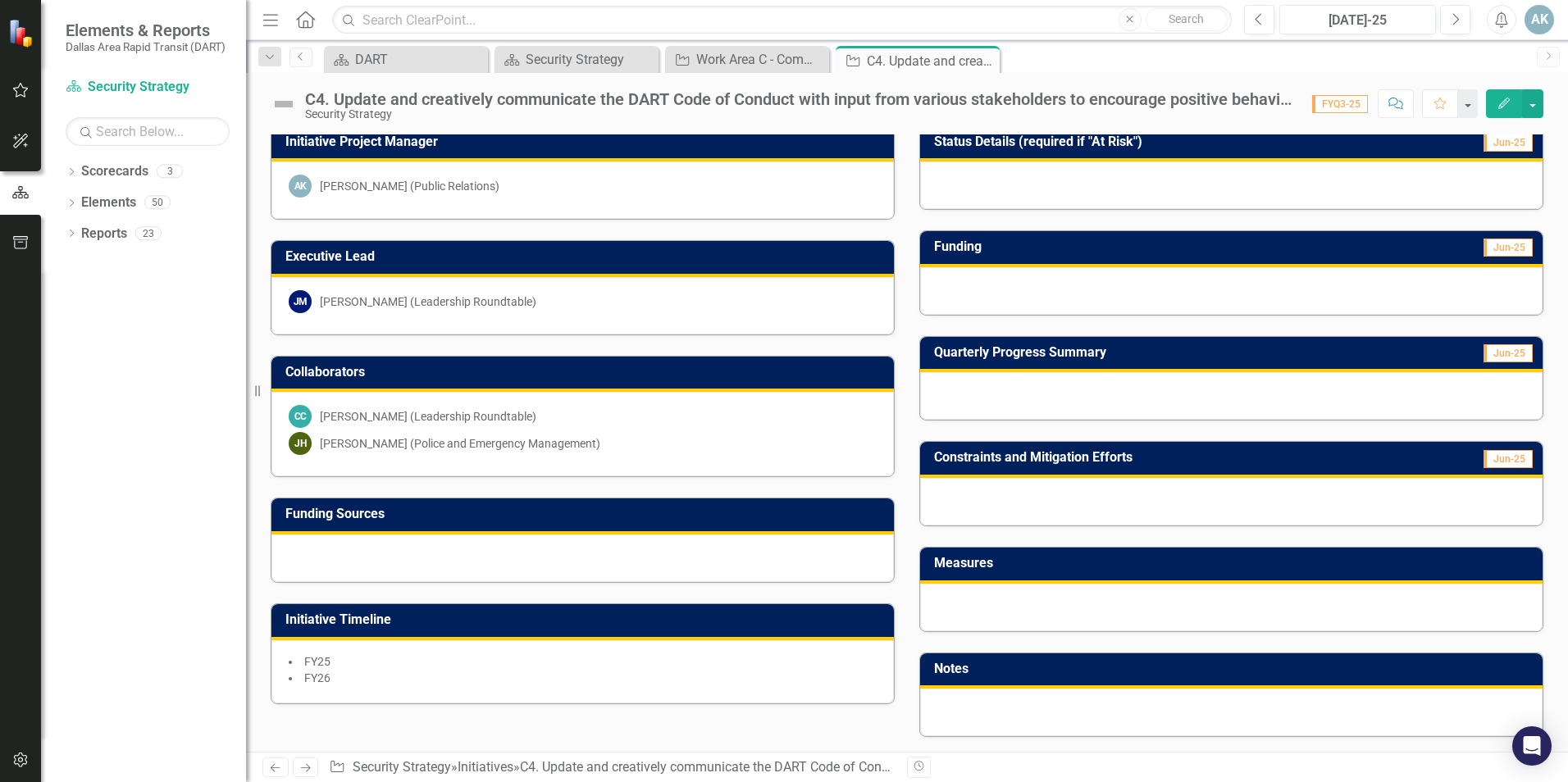
scroll to position [164, 0]
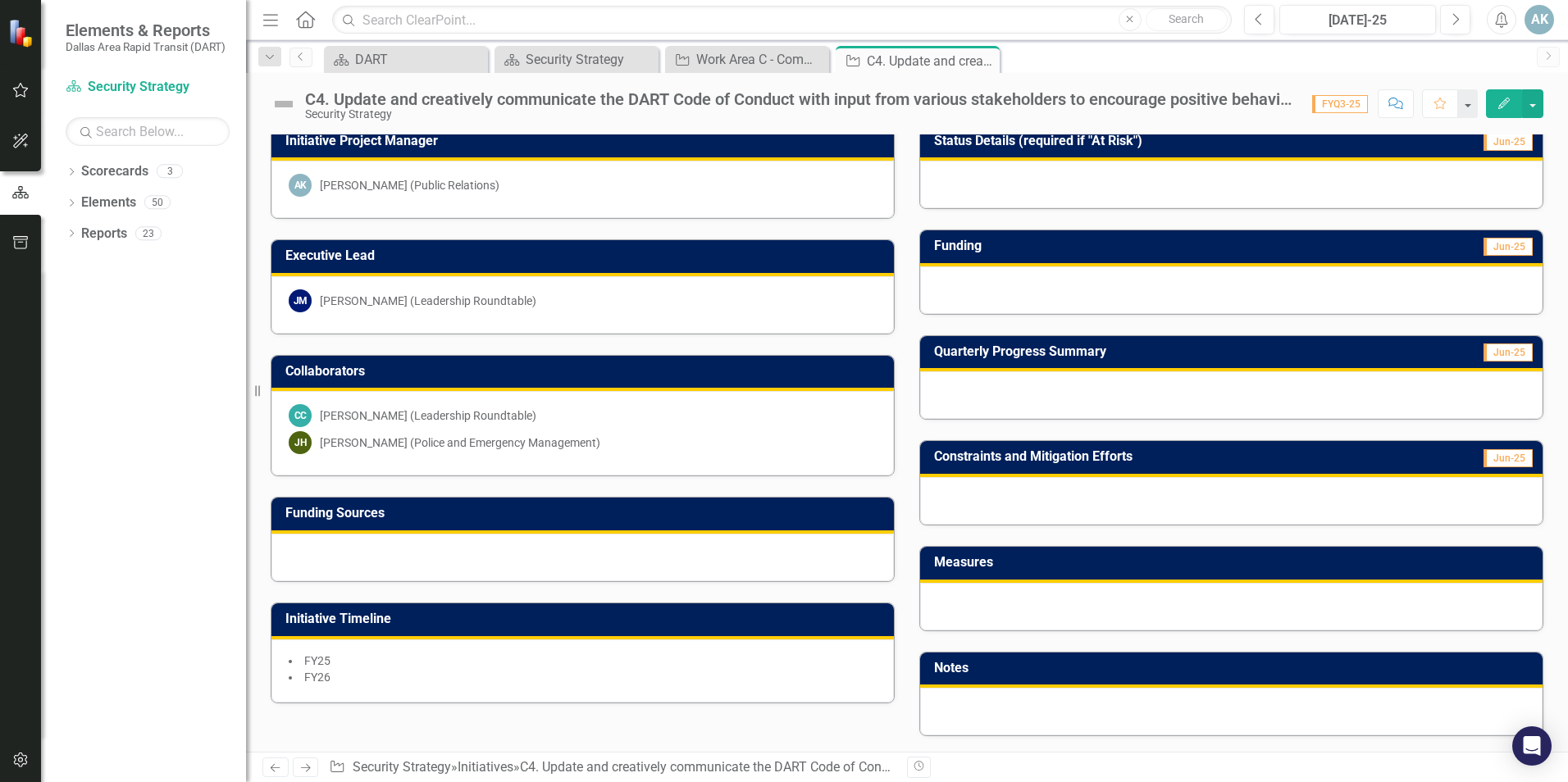
click at [1495, 349] on span "Jun-25" at bounding box center [1508, 353] width 49 height 18
click at [1508, 352] on span "Jun-25" at bounding box center [1508, 353] width 49 height 18
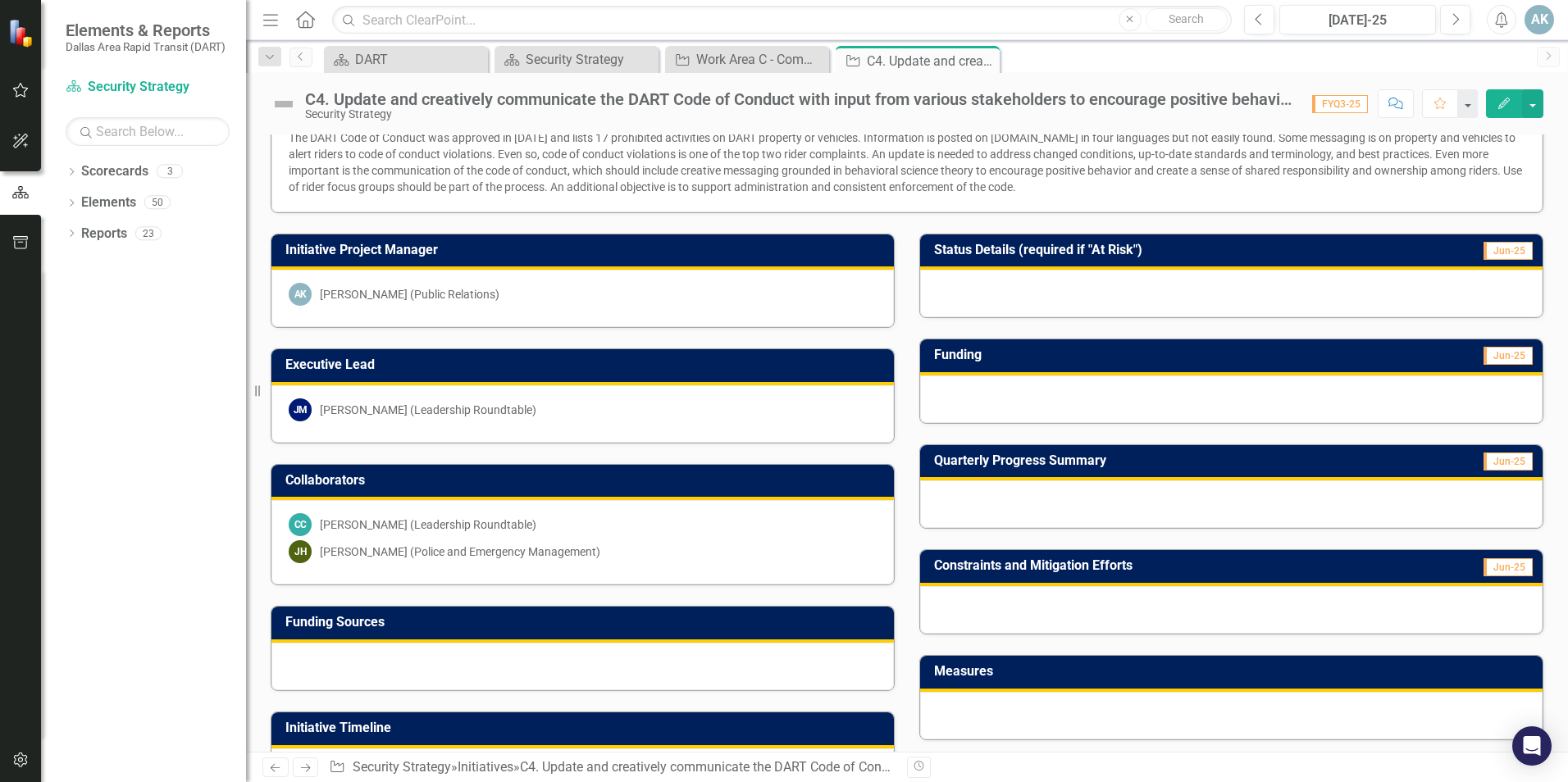
scroll to position [82, 0]
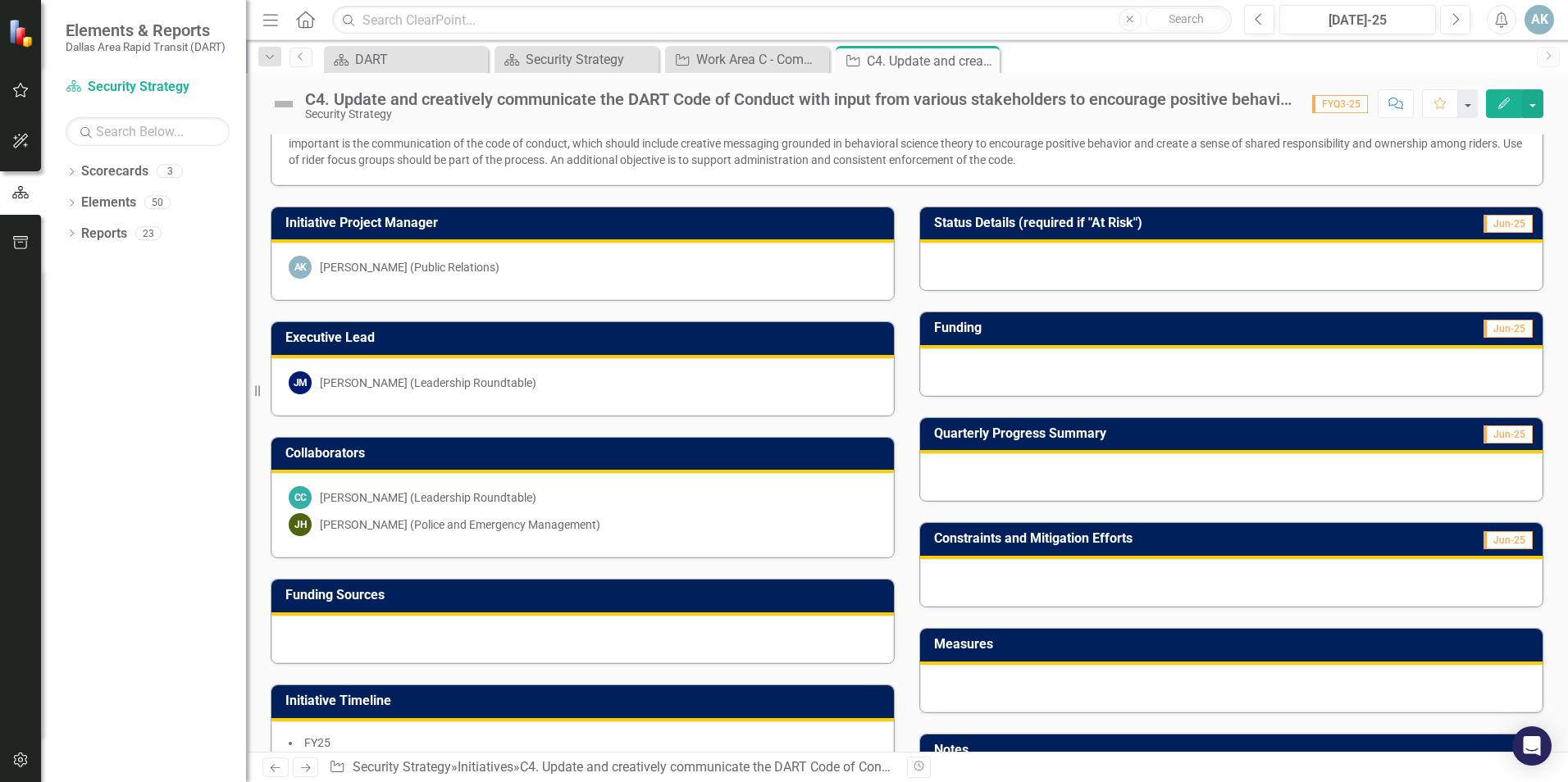
click at [993, 481] on div at bounding box center [1231, 478] width 622 height 47
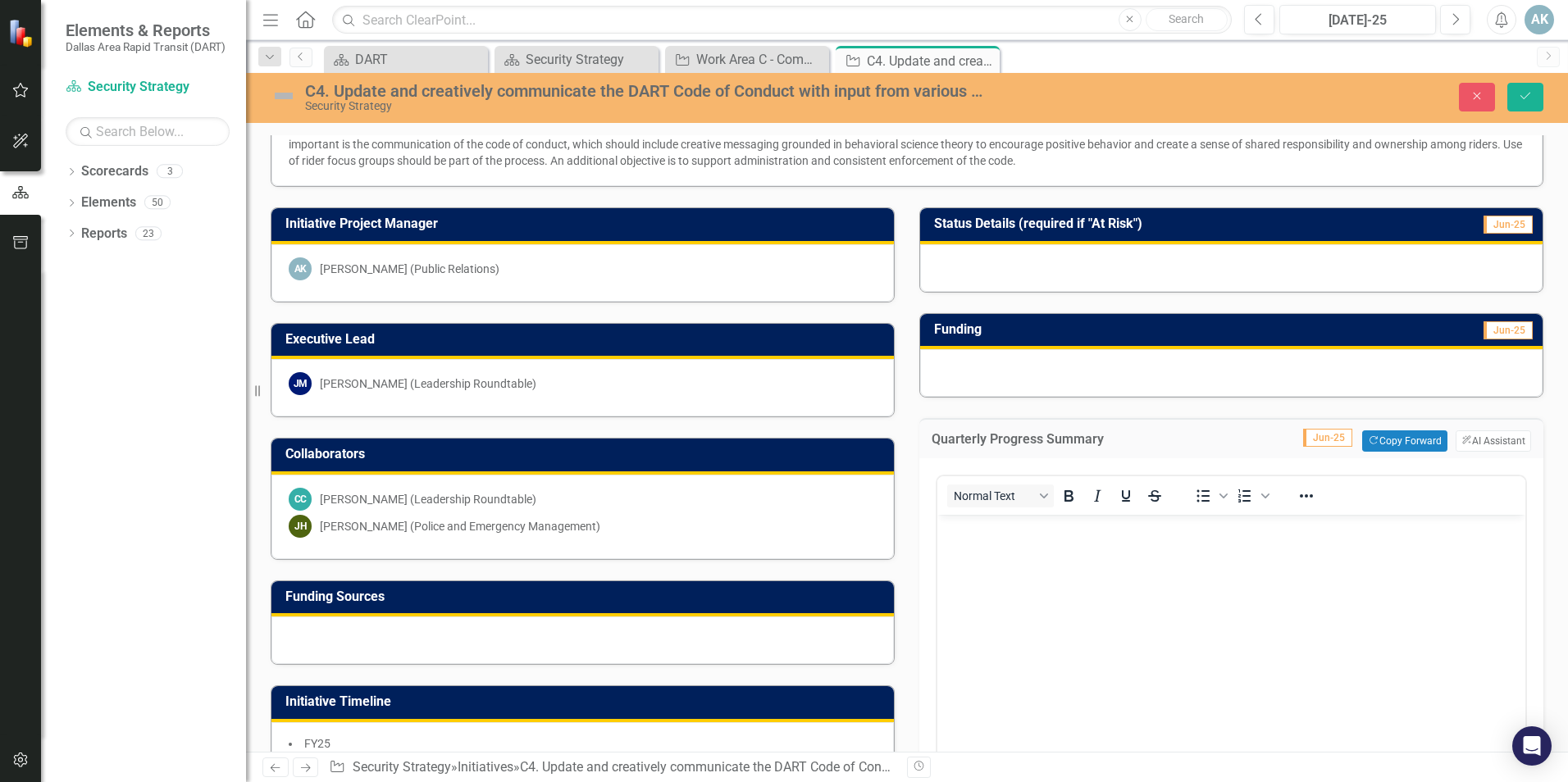
scroll to position [0, 0]
click at [1386, 443] on button "Copy Forward Copy Forward" at bounding box center [1404, 440] width 85 height 21
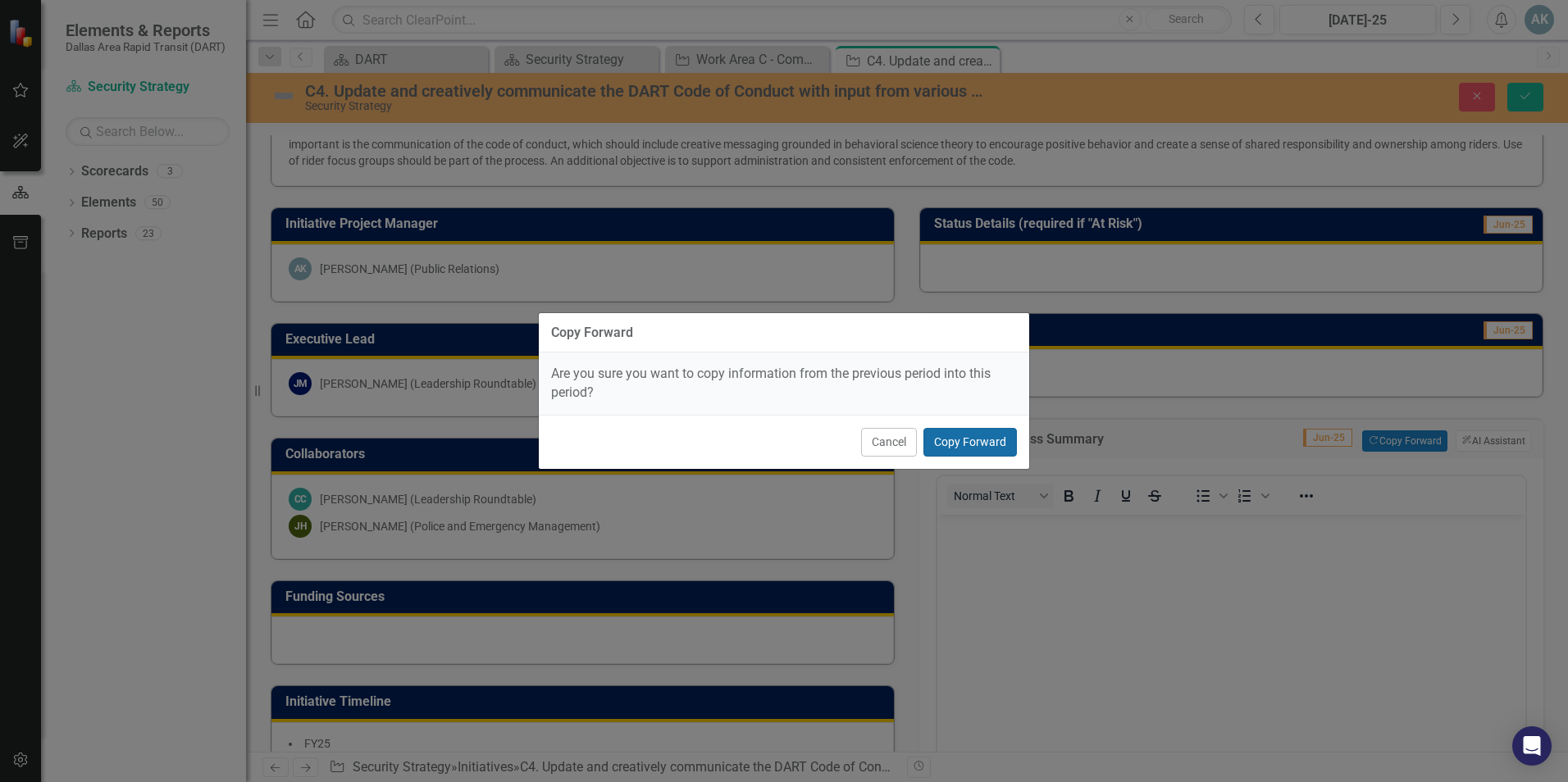
click at [951, 443] on button "Copy Forward" at bounding box center [969, 442] width 94 height 28
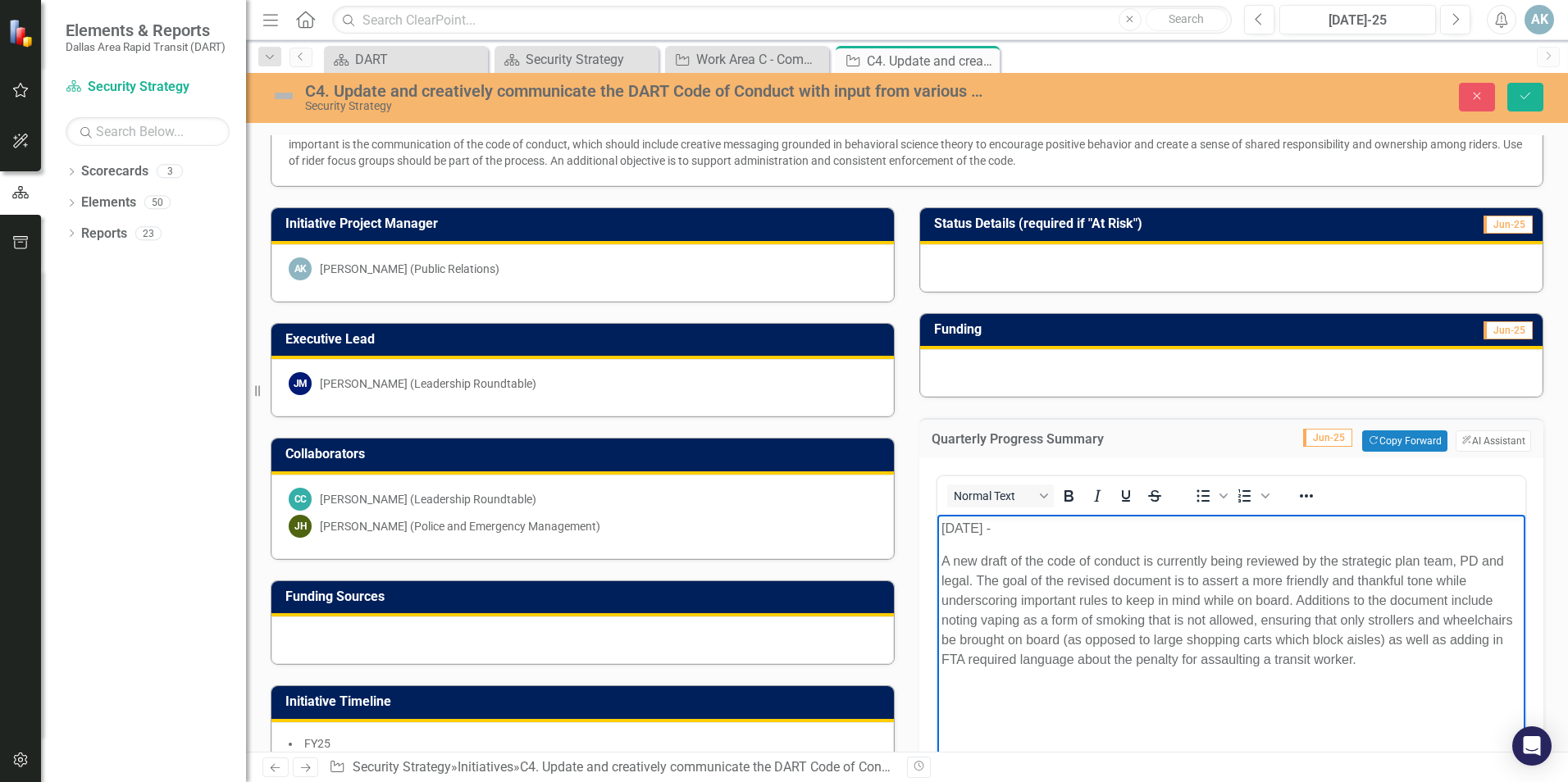
drag, startPoint x: 1085, startPoint y: 529, endPoint x: 1854, endPoint y: 1028, distance: 916.7
click at [938, 515] on html "[DATE] - A new draft of the code of conduct is currently being reviewed by the …" at bounding box center [1231, 638] width 588 height 246
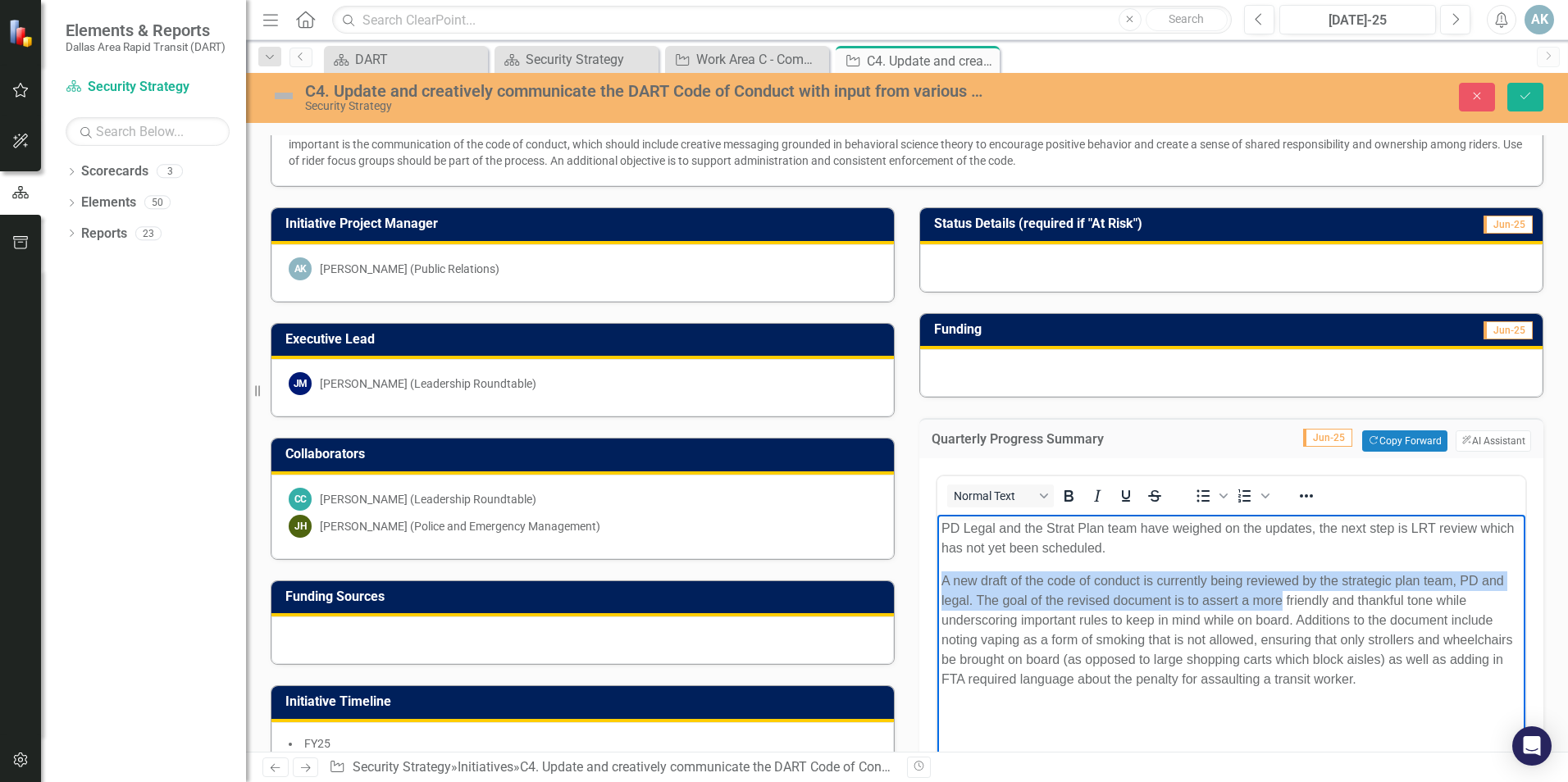
drag, startPoint x: 1279, startPoint y: 602, endPoint x: 937, endPoint y: 580, distance: 342.7
click at [938, 580] on body "PD Legal and the Strat Plan team have weighed on the updates, the next step is …" at bounding box center [1231, 638] width 588 height 246
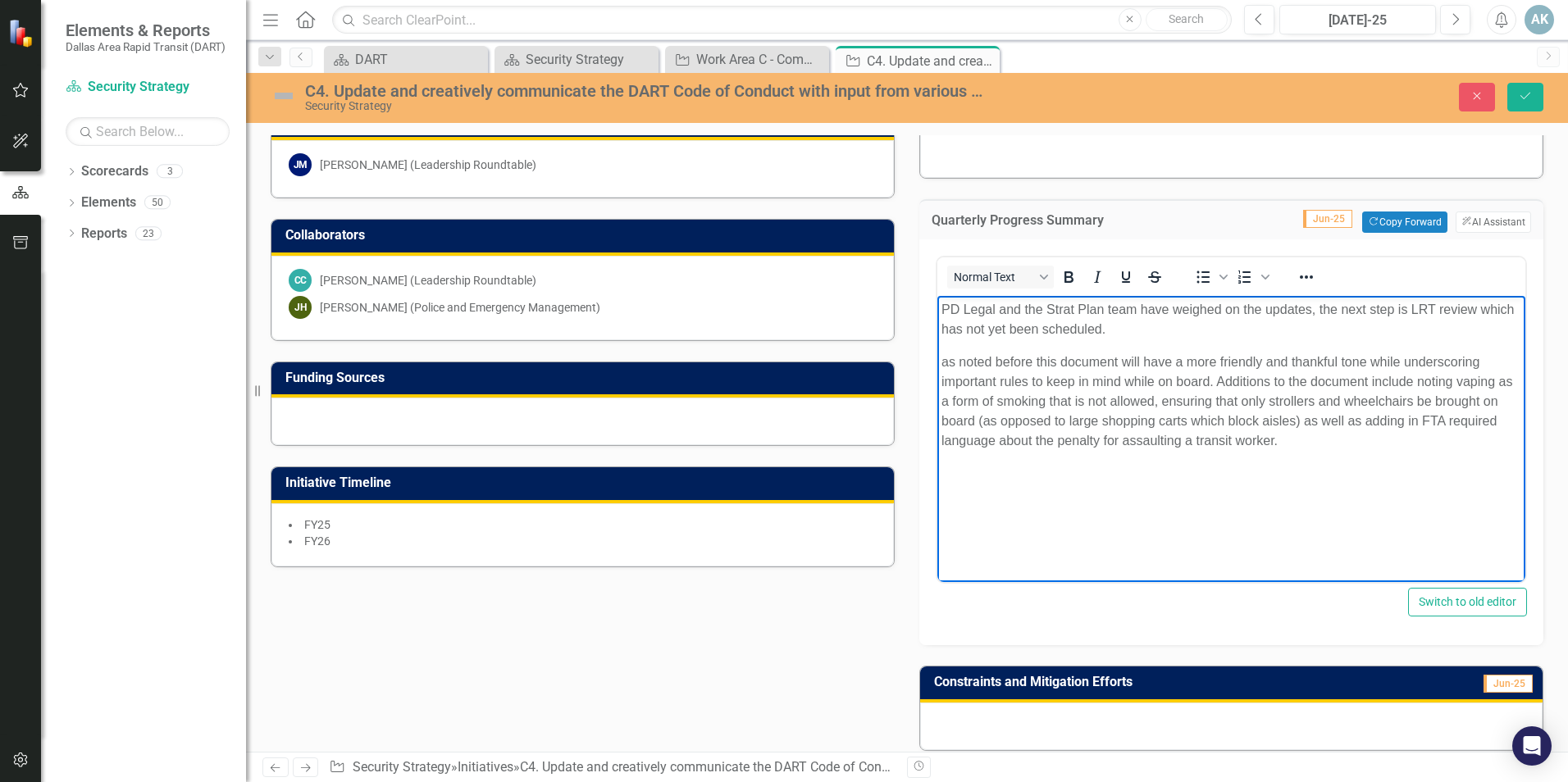
scroll to position [164, 0]
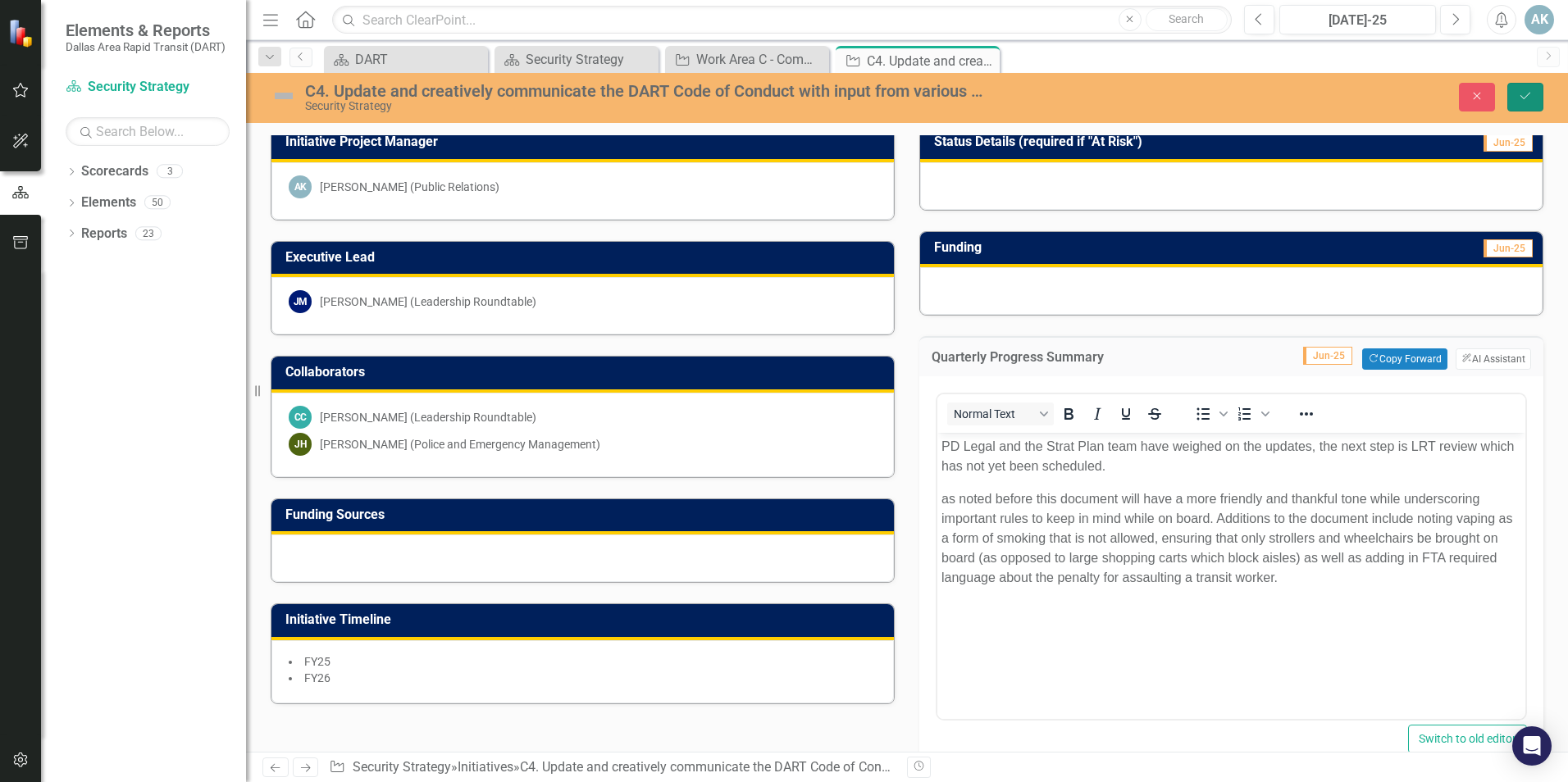
click at [1516, 95] on button "Save" at bounding box center [1525, 97] width 36 height 28
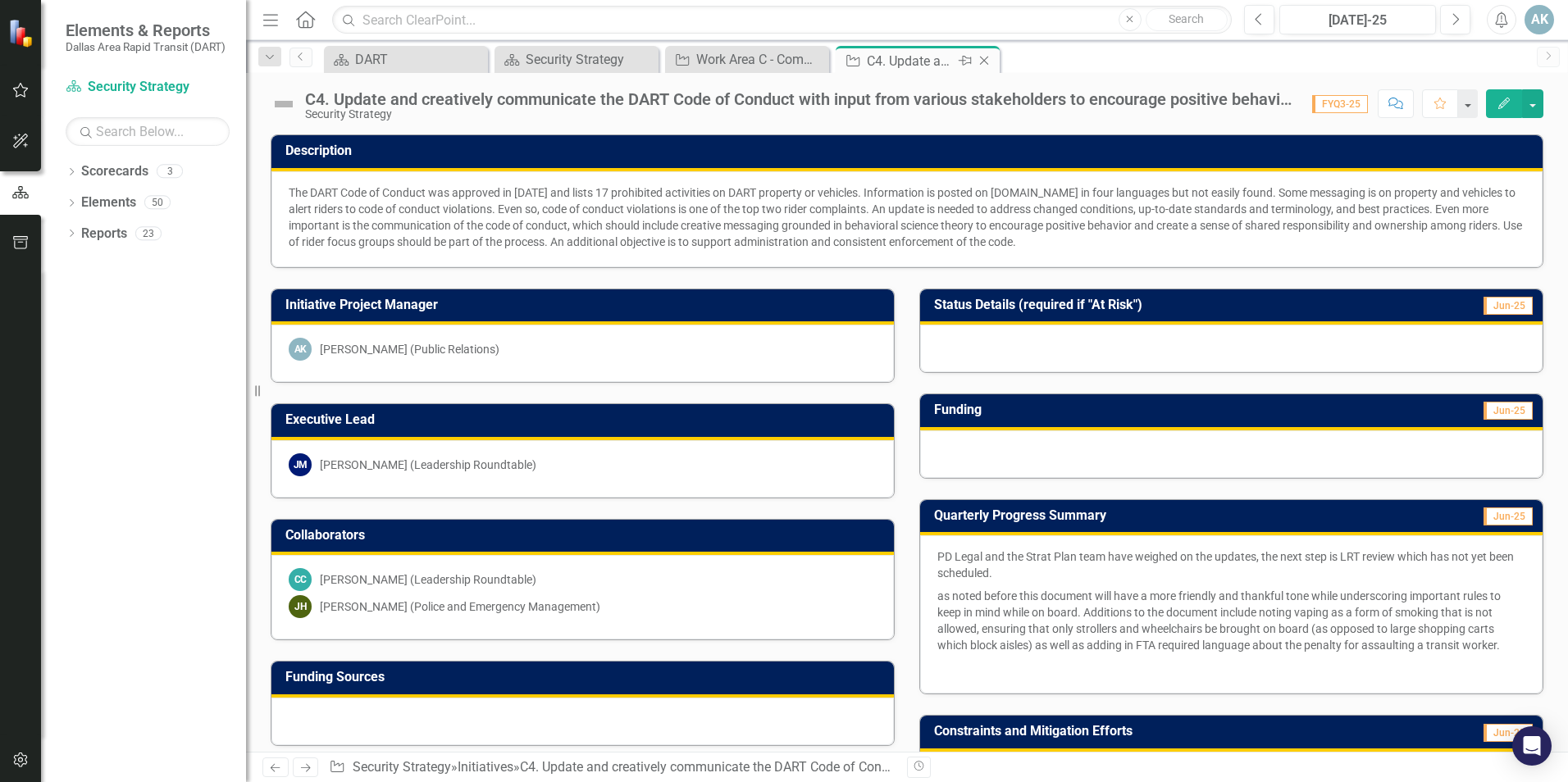
click at [985, 56] on icon "Close" at bounding box center [984, 60] width 16 height 13
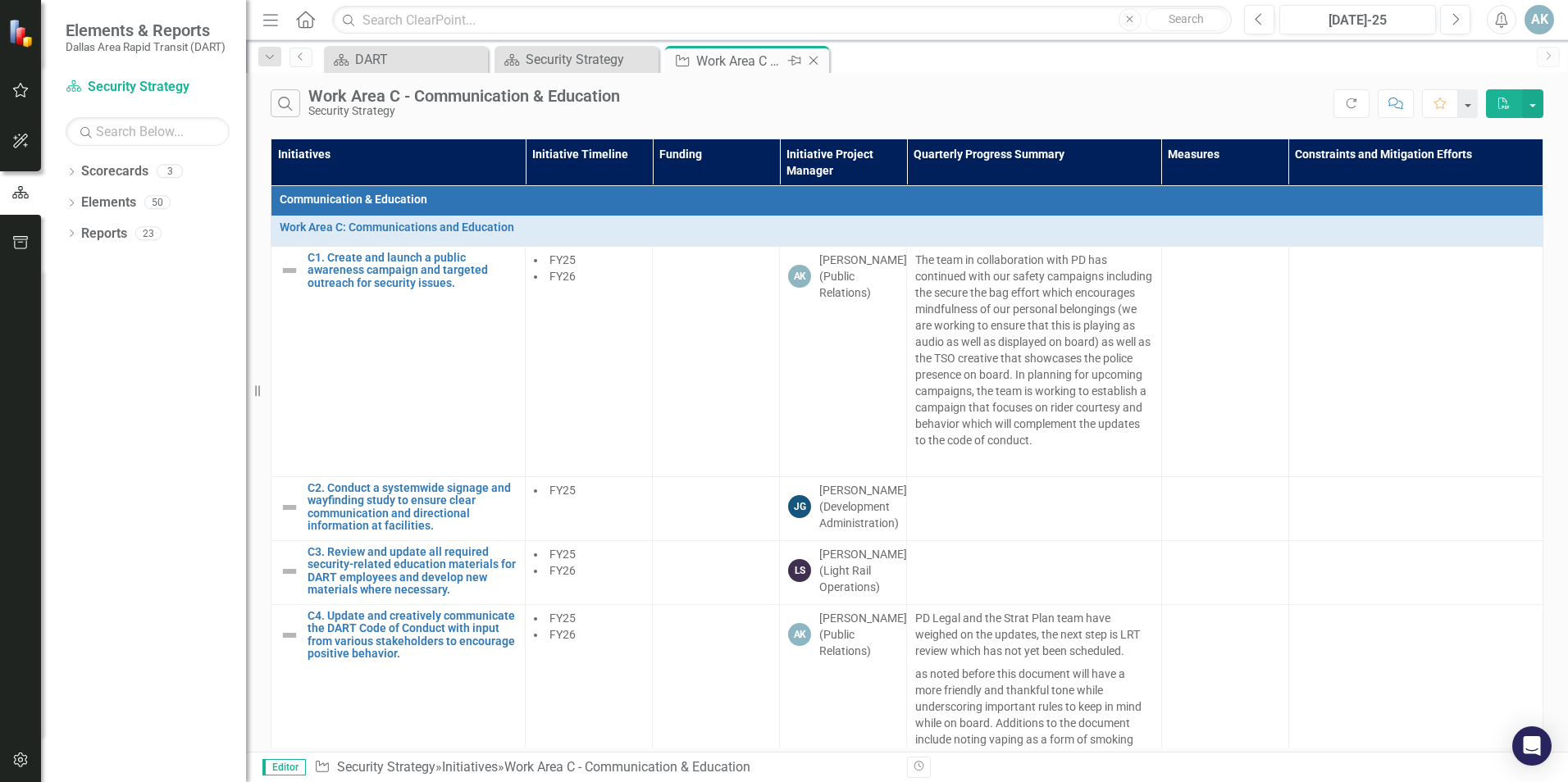
click at [815, 56] on icon "Close" at bounding box center [814, 60] width 16 height 13
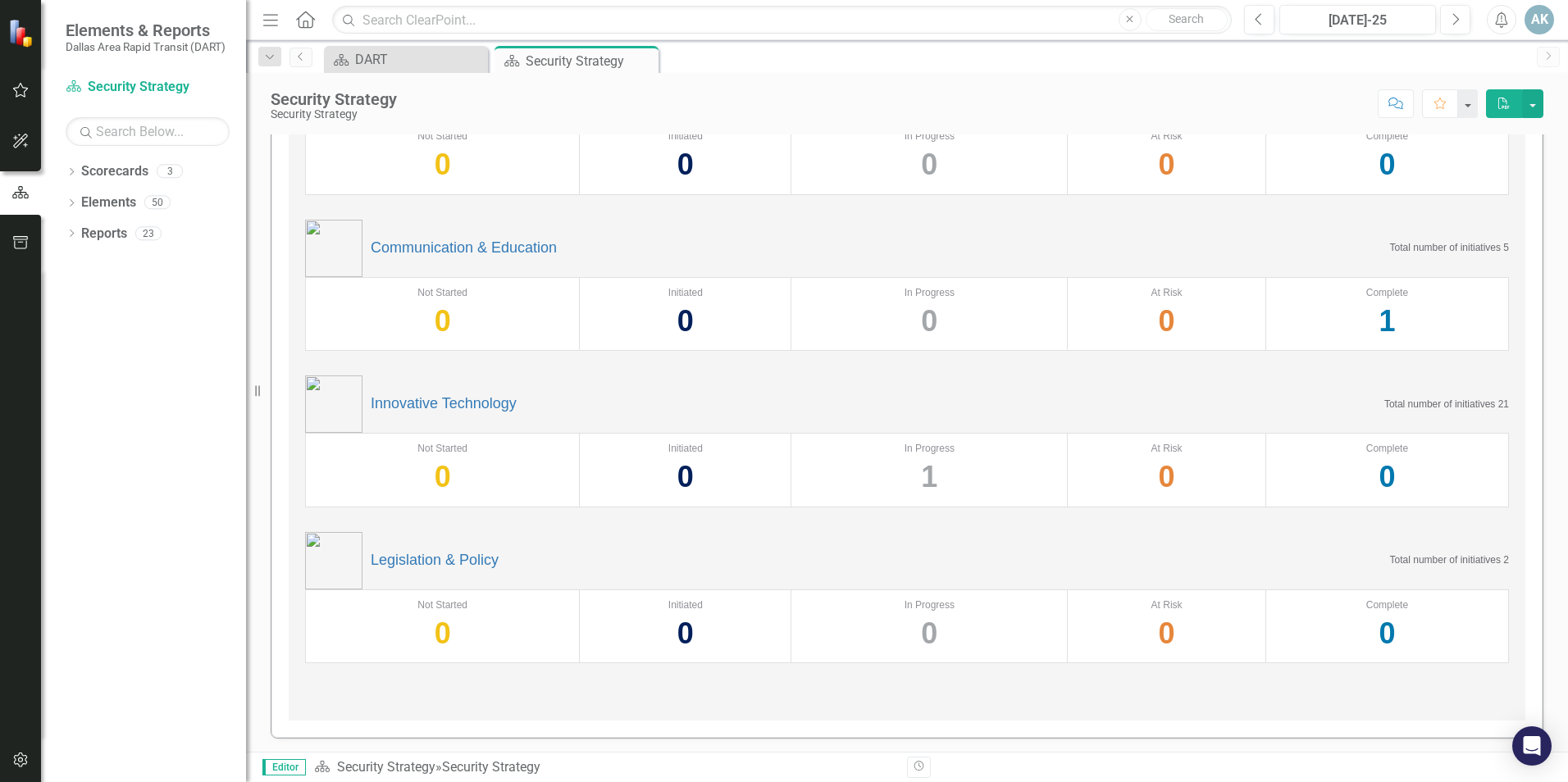
scroll to position [314, 0]
click at [470, 400] on link "Innovative Technology" at bounding box center [444, 401] width 146 height 16
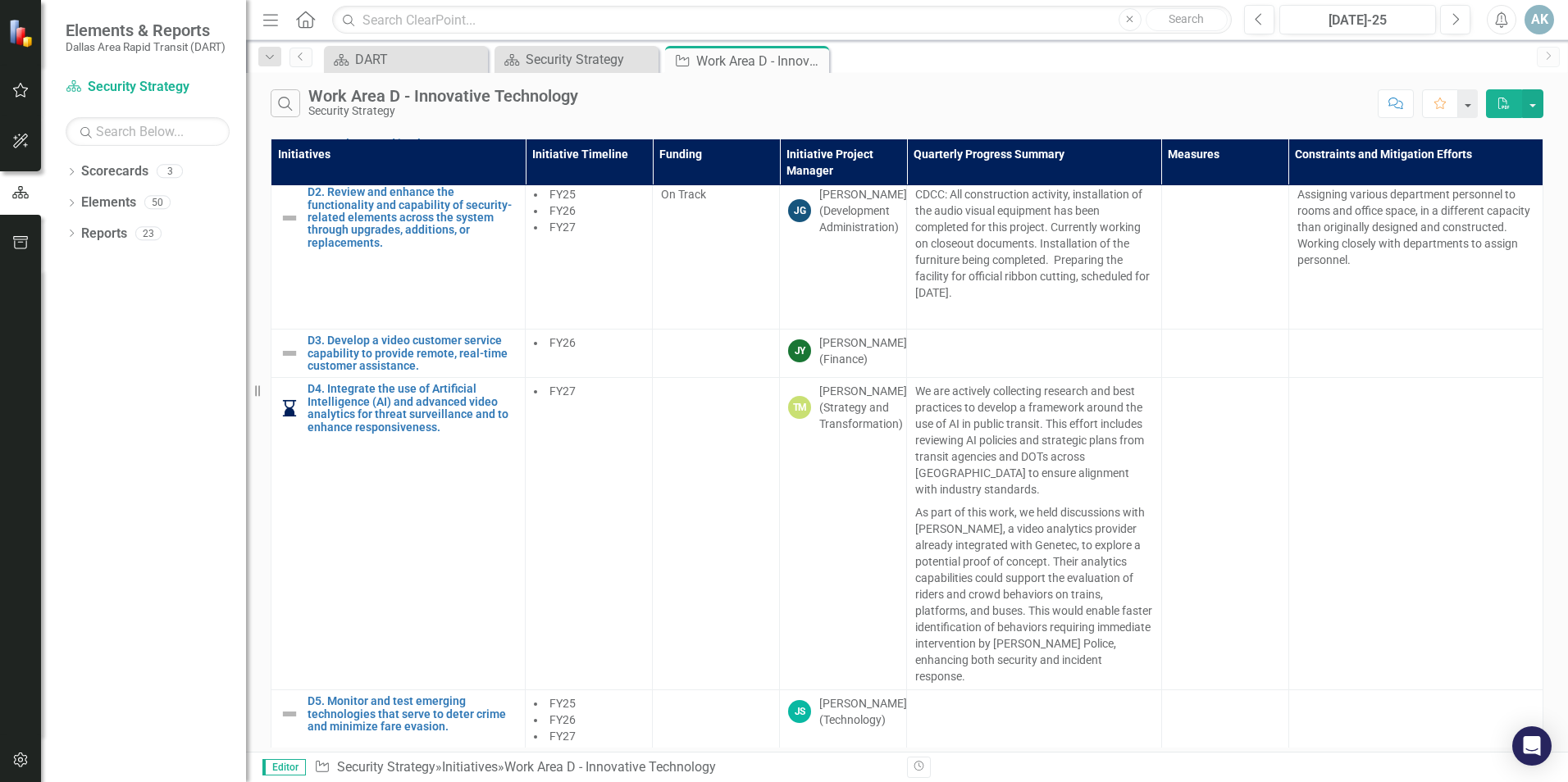
scroll to position [30, 0]
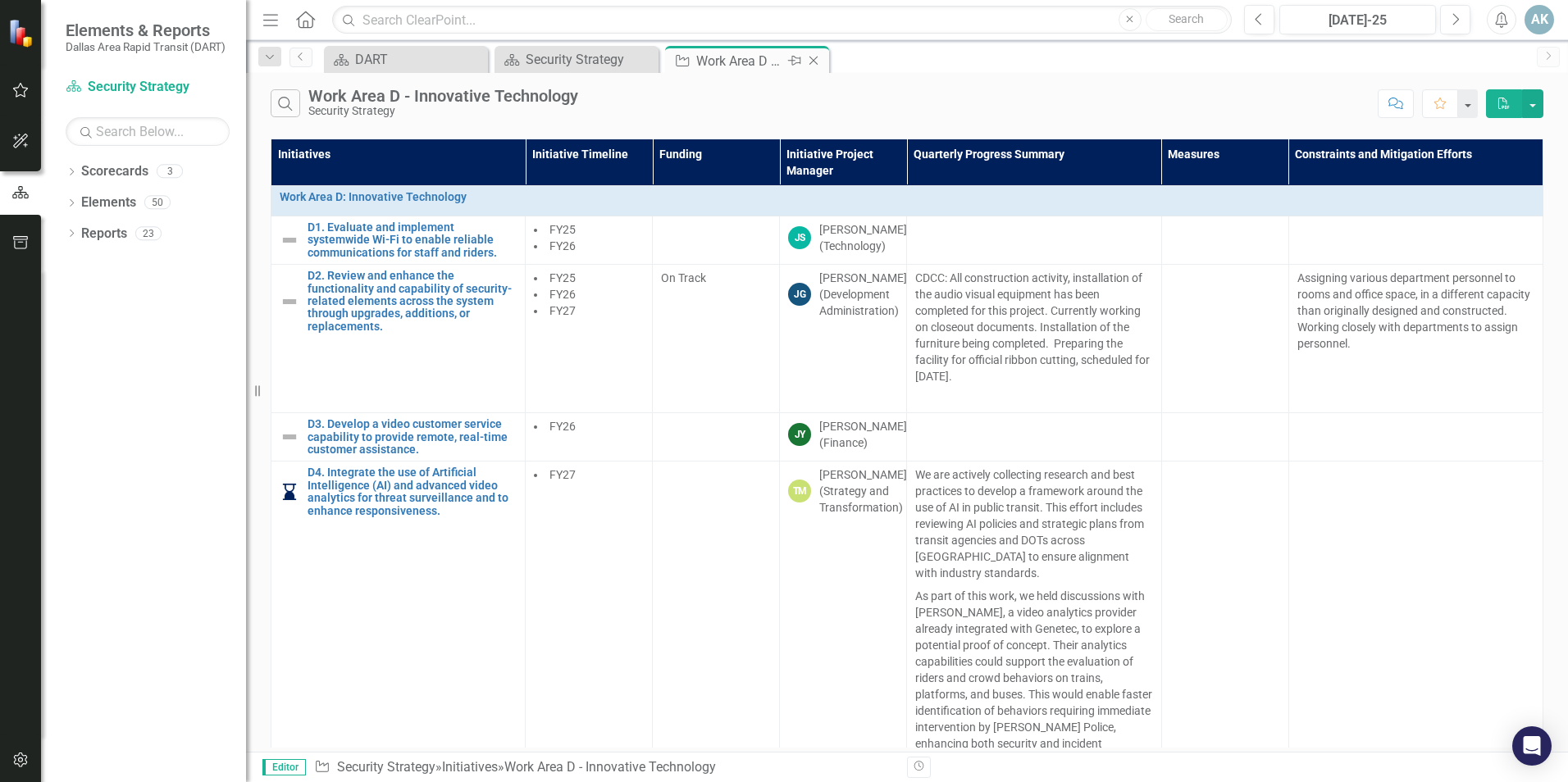
click at [816, 60] on icon "Close" at bounding box center [814, 60] width 16 height 13
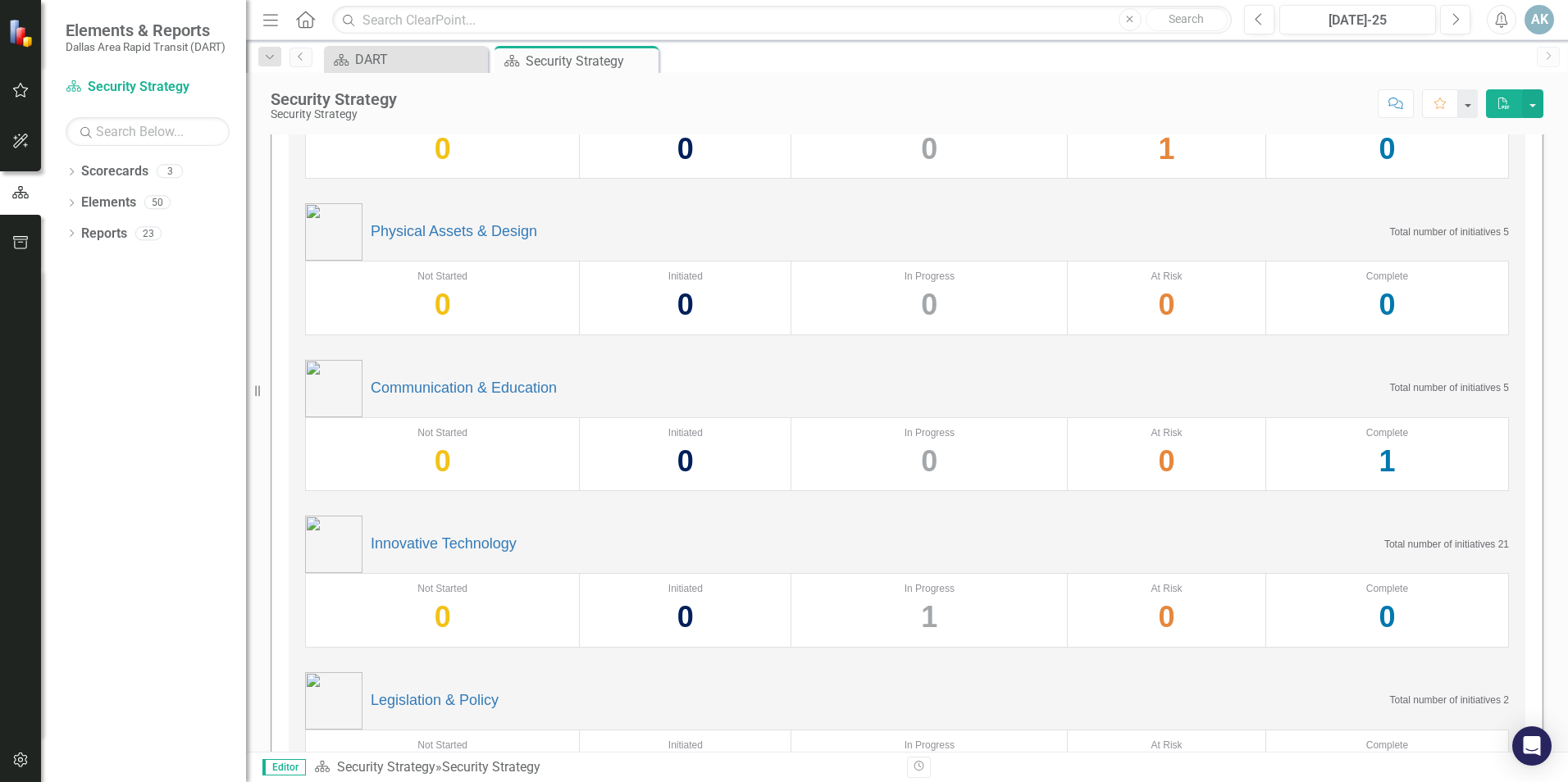
scroll to position [314, 0]
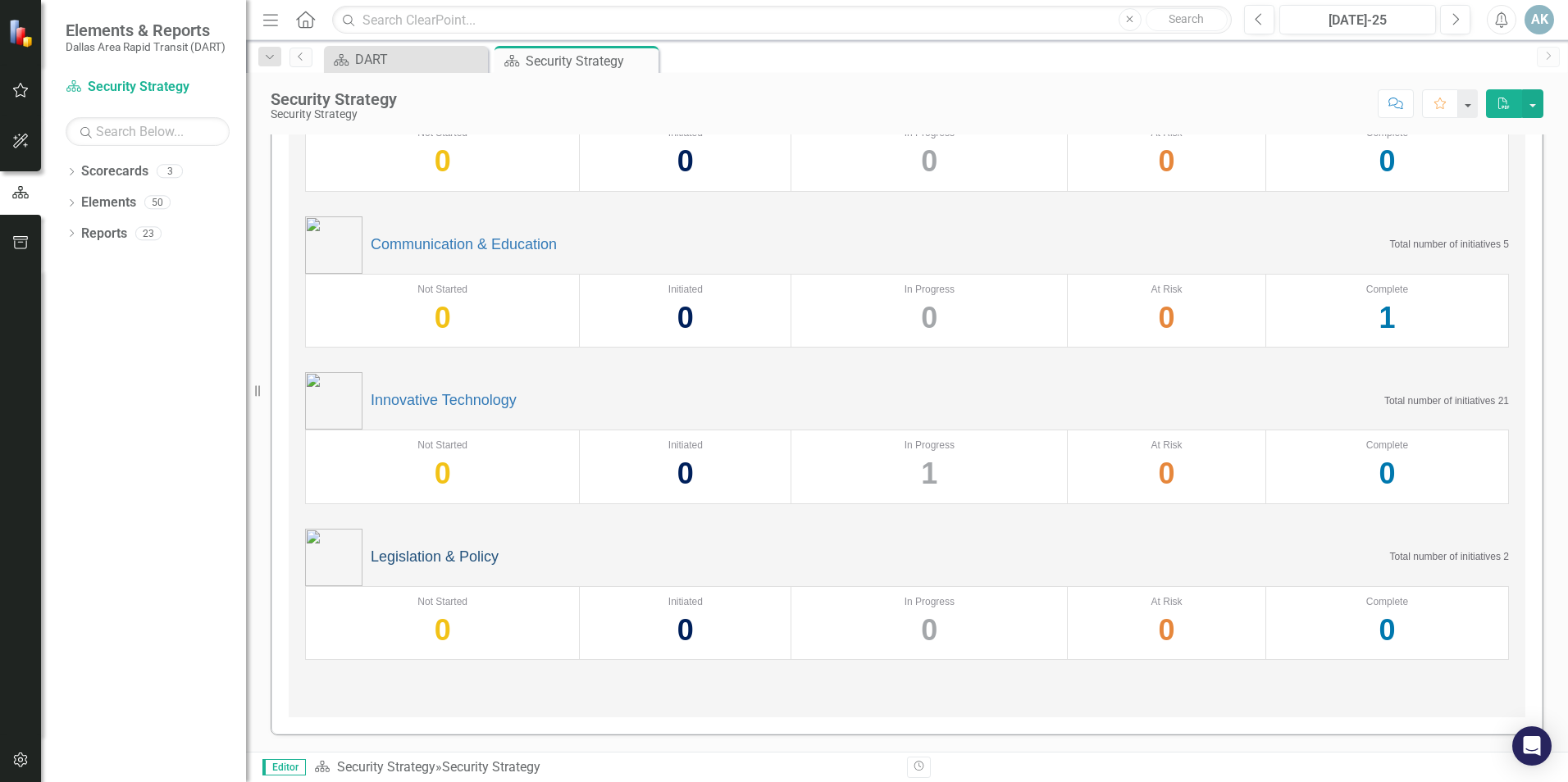
click at [456, 556] on link "Legislation & Policy" at bounding box center [435, 558] width 128 height 16
